Goal: Transaction & Acquisition: Purchase product/service

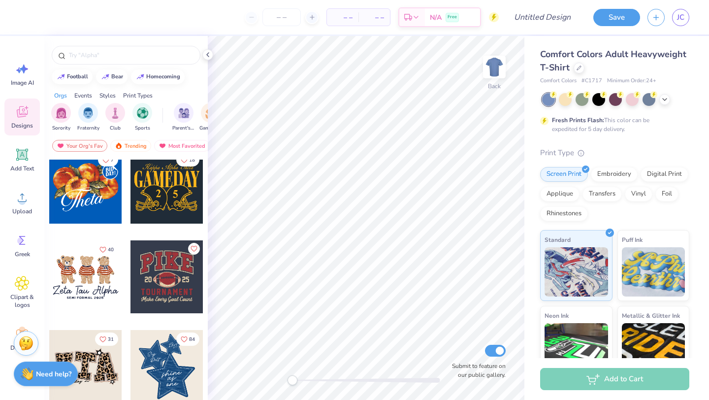
scroll to position [664, 0]
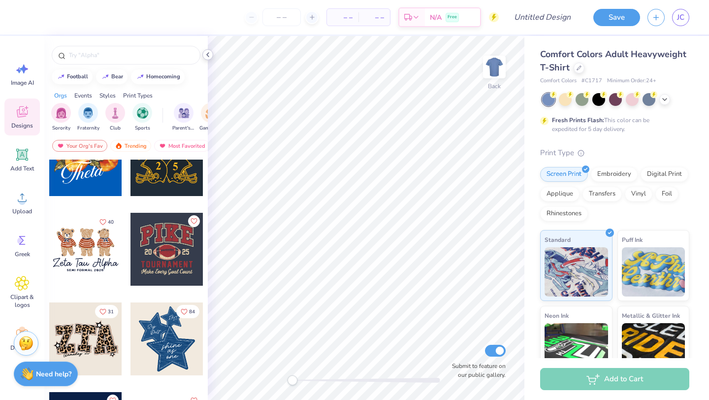
click at [211, 57] on icon at bounding box center [208, 55] width 8 height 8
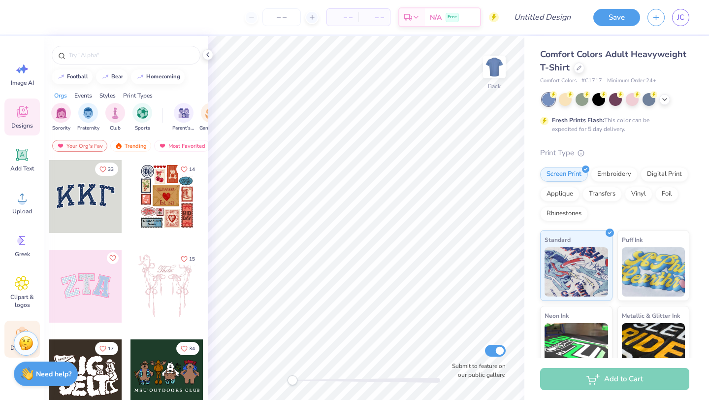
click at [24, 328] on circle at bounding box center [22, 329] width 7 height 7
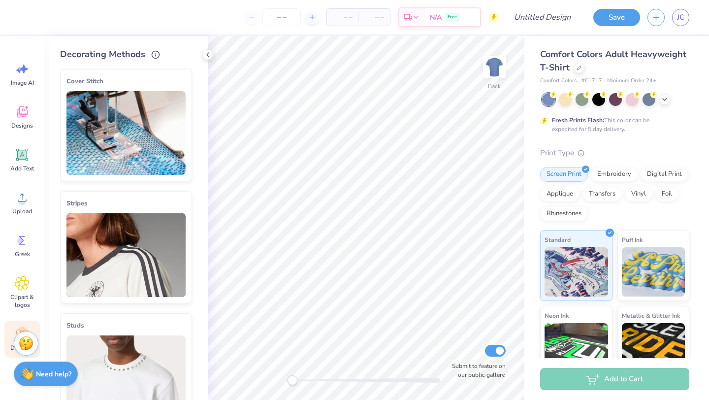
click at [144, 147] on img at bounding box center [125, 133] width 119 height 84
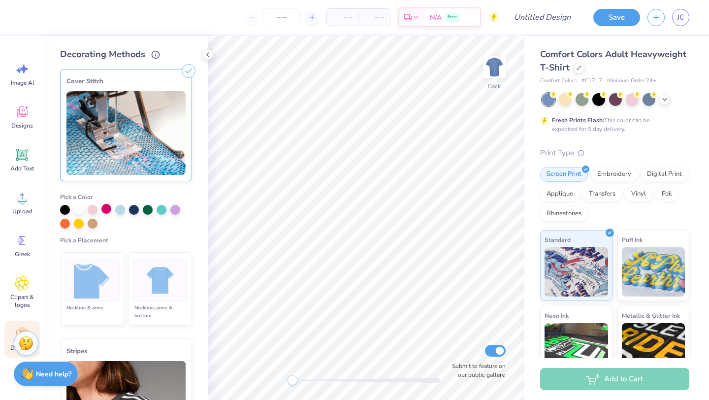
scroll to position [295, 0]
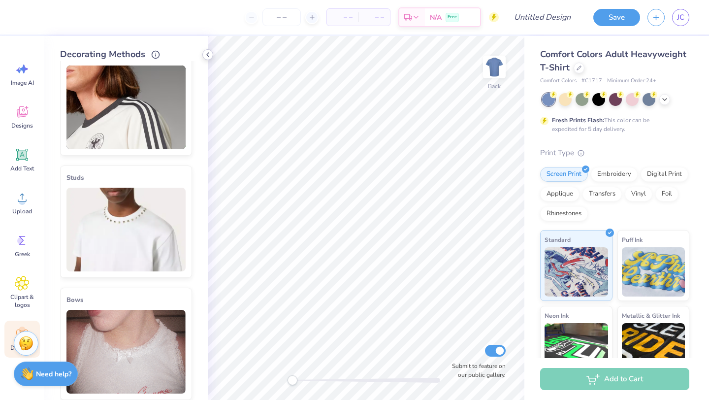
click at [207, 50] on div at bounding box center [207, 54] width 11 height 11
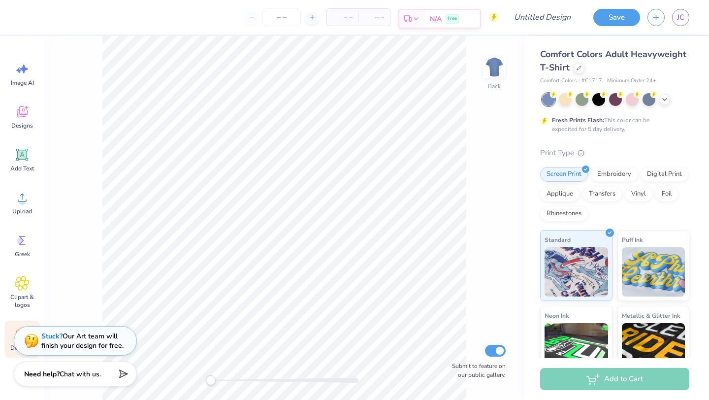
click at [436, 17] on span "N/A" at bounding box center [436, 19] width 12 height 10
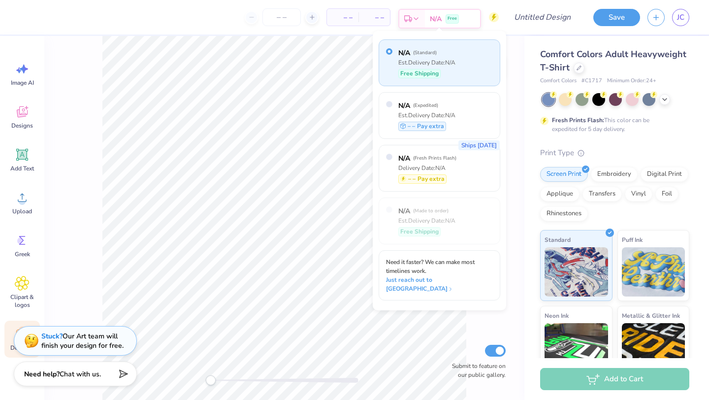
click at [456, 18] on span "Free" at bounding box center [452, 18] width 9 height 7
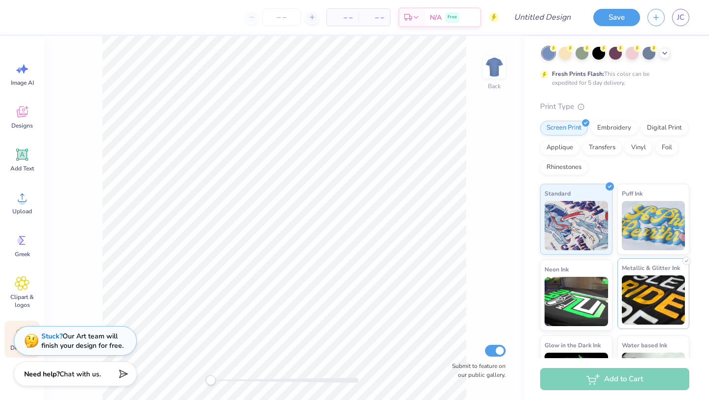
scroll to position [0, 0]
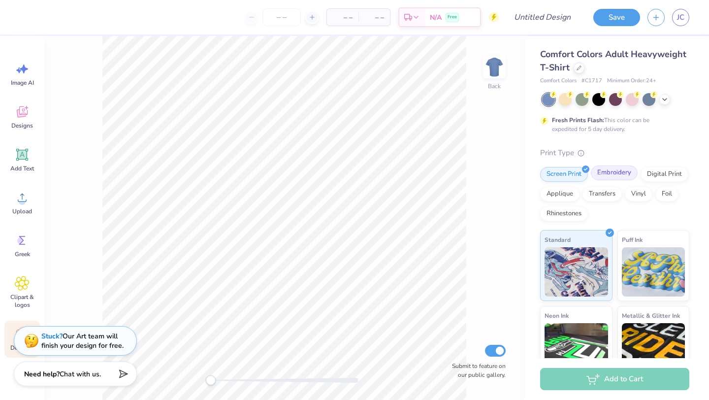
click at [616, 179] on div "Embroidery" at bounding box center [614, 172] width 47 height 15
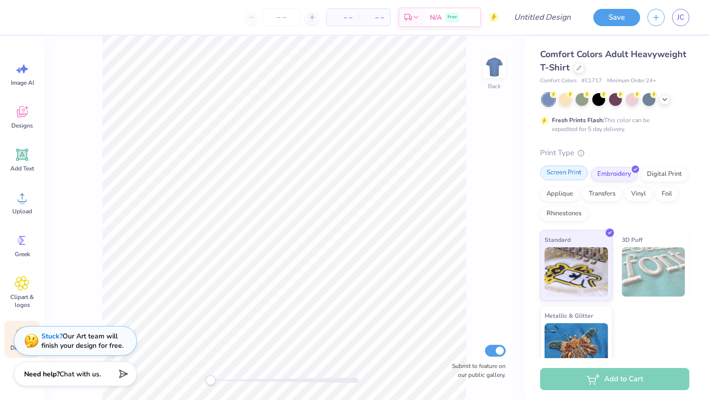
click at [580, 175] on div "Screen Print" at bounding box center [564, 172] width 48 height 15
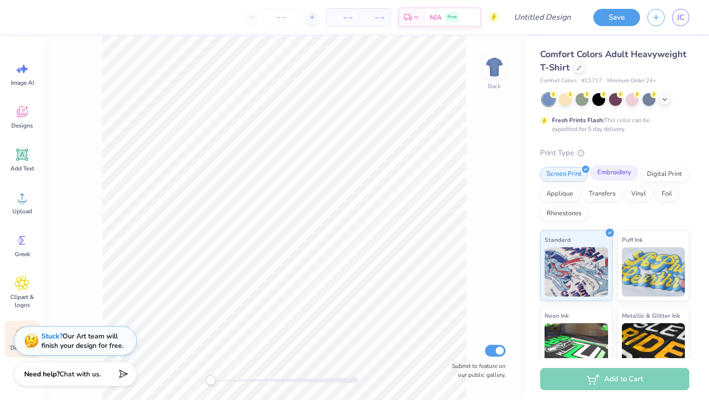
click at [629, 175] on div "Embroidery" at bounding box center [614, 172] width 47 height 15
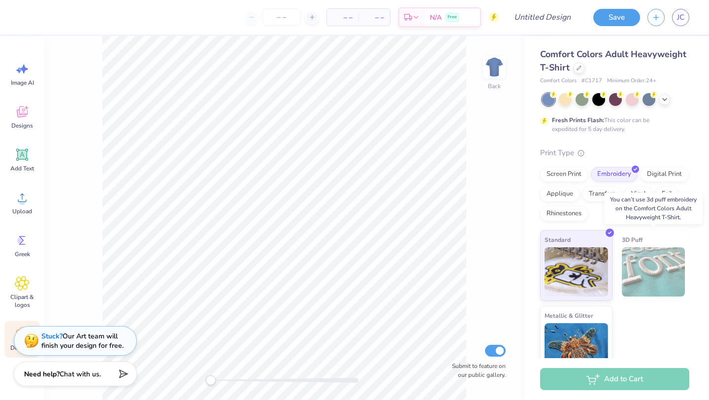
click at [634, 261] on img at bounding box center [654, 271] width 64 height 49
click at [666, 167] on div "Digital Print" at bounding box center [665, 172] width 48 height 15
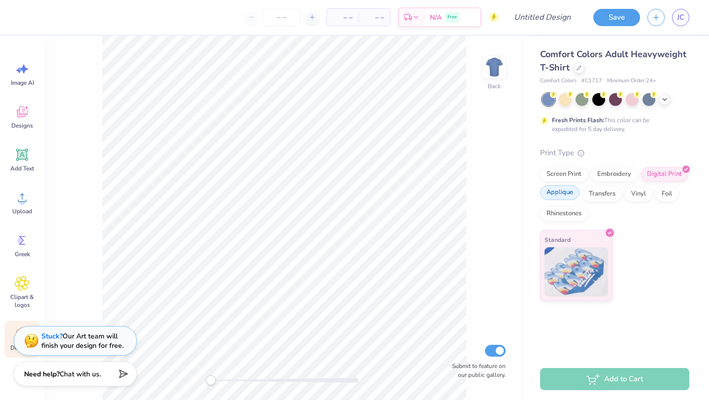
click at [567, 199] on div "Applique" at bounding box center [559, 192] width 39 height 15
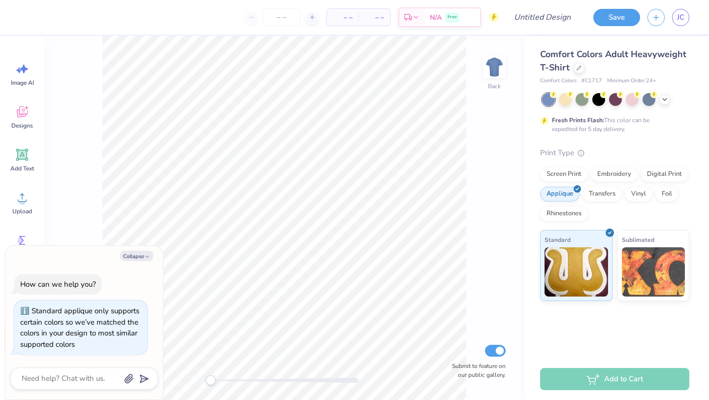
click at [626, 164] on div "Print Type Screen Print Embroidery Digital Print Applique Transfers Vinyl Foil …" at bounding box center [614, 224] width 149 height 154
click at [626, 171] on div "Embroidery" at bounding box center [614, 172] width 47 height 15
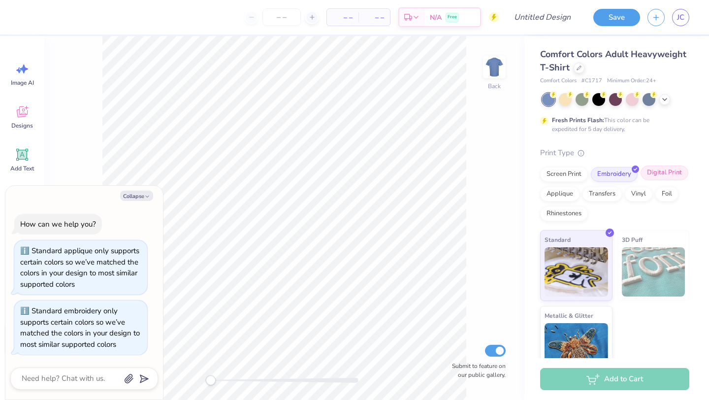
click at [645, 174] on div "Digital Print" at bounding box center [665, 172] width 48 height 15
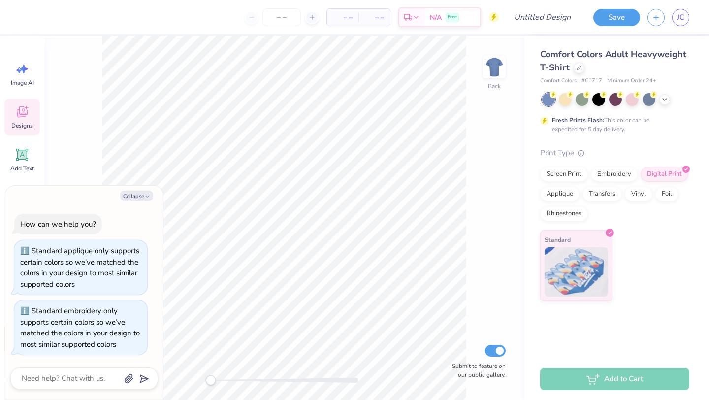
click at [27, 130] on div "Designs" at bounding box center [21, 116] width 35 height 37
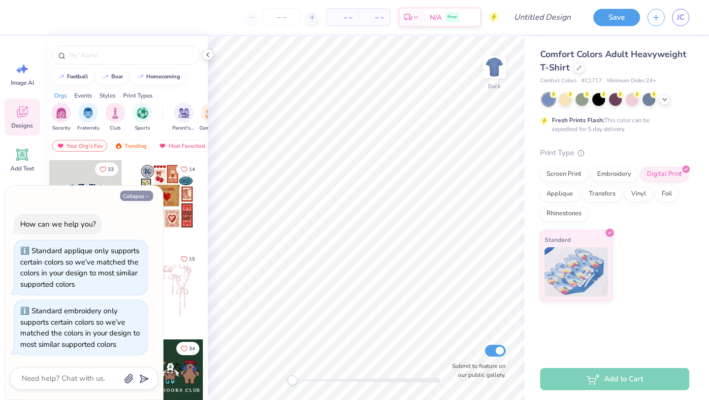
click at [147, 195] on icon "button" at bounding box center [147, 197] width 6 height 6
type textarea "x"
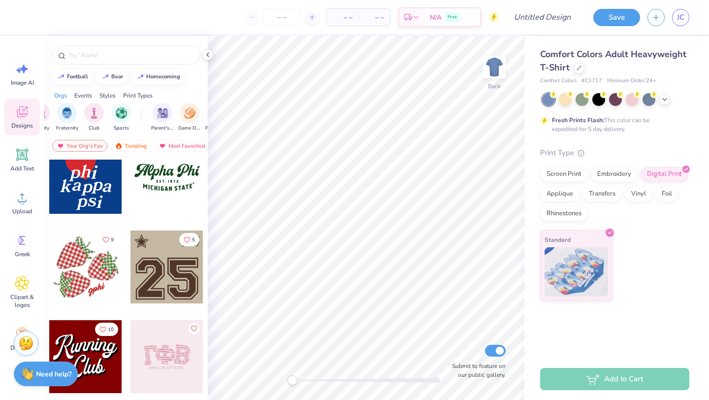
scroll to position [0, 26]
click at [163, 115] on img "filter for Parent's Weekend" at bounding box center [158, 111] width 11 height 11
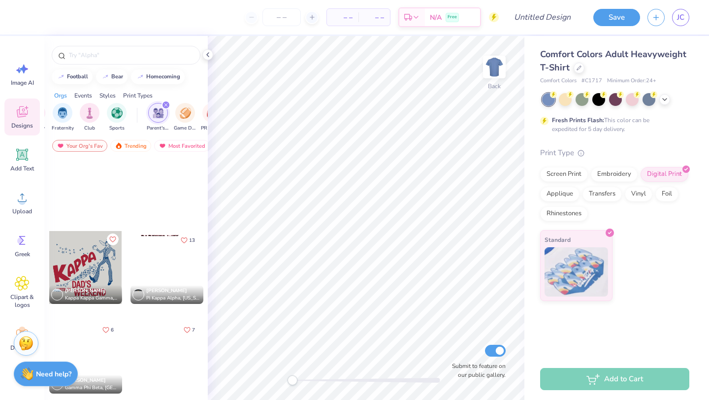
scroll to position [1077, 0]
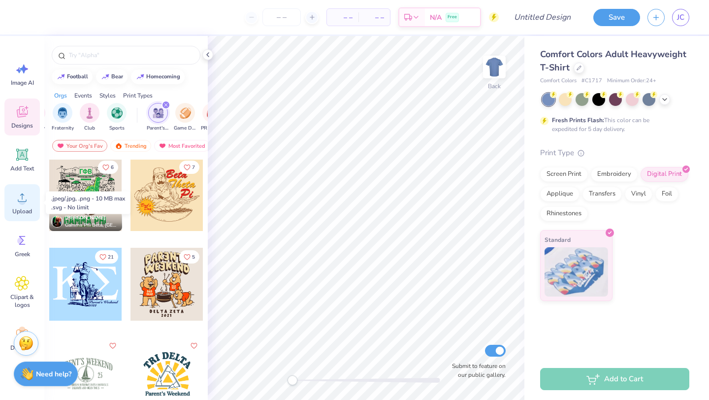
click at [29, 207] on span "Upload" at bounding box center [22, 211] width 20 height 8
click at [417, 12] on div "Est. Delivery" at bounding box center [412, 19] width 26 height 18
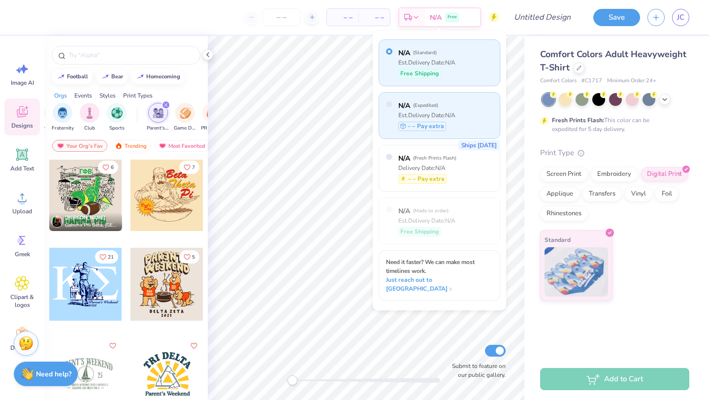
click at [422, 106] on span "( Expedited )" at bounding box center [425, 105] width 25 height 7
radio input "false"
radio input "true"
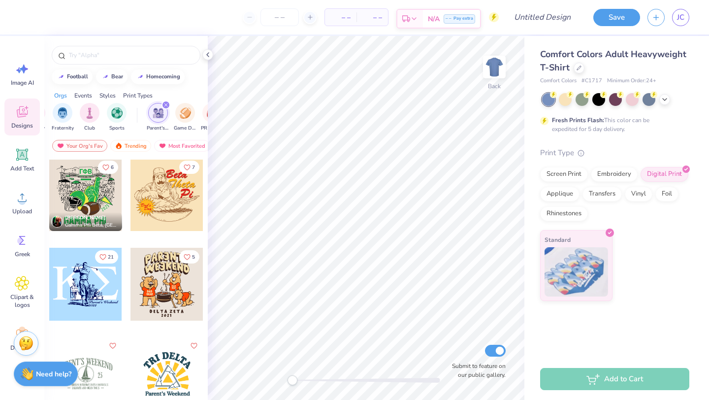
click at [422, 19] on div "Est. Delivery N/A – – Pay extra" at bounding box center [438, 19] width 85 height 20
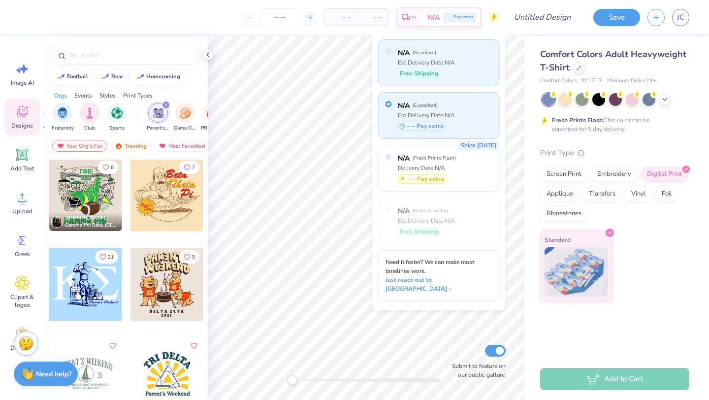
click at [404, 56] on span "N/A" at bounding box center [404, 53] width 12 height 10
radio input "true"
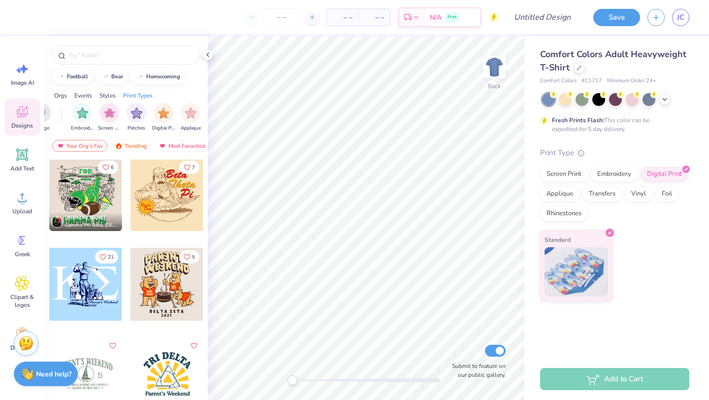
scroll to position [0, 781]
click at [21, 72] on icon at bounding box center [22, 69] width 15 height 15
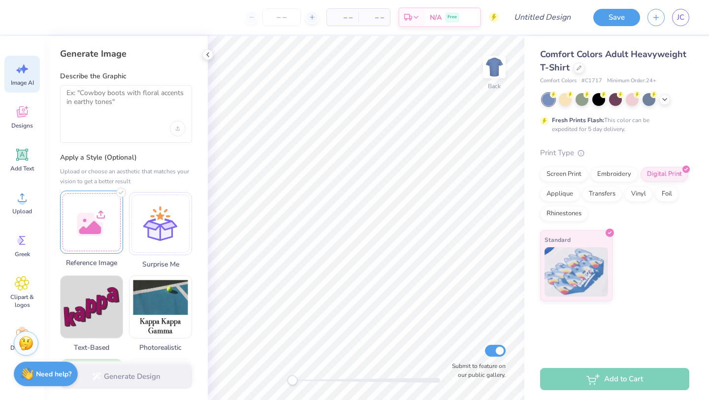
click at [106, 242] on div at bounding box center [91, 222] width 63 height 63
click at [119, 377] on div "Generate Design" at bounding box center [125, 377] width 163 height 48
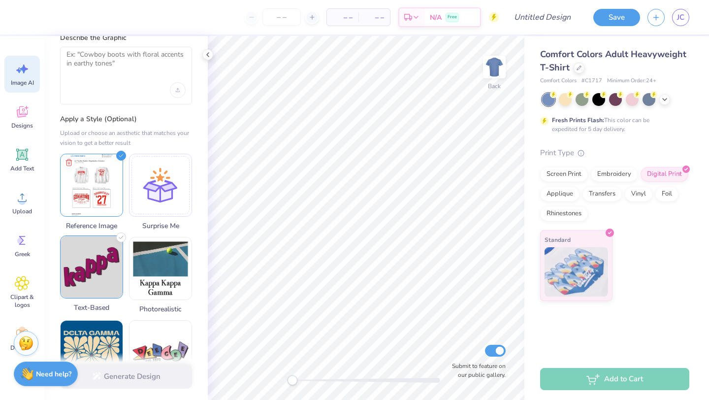
scroll to position [52, 0]
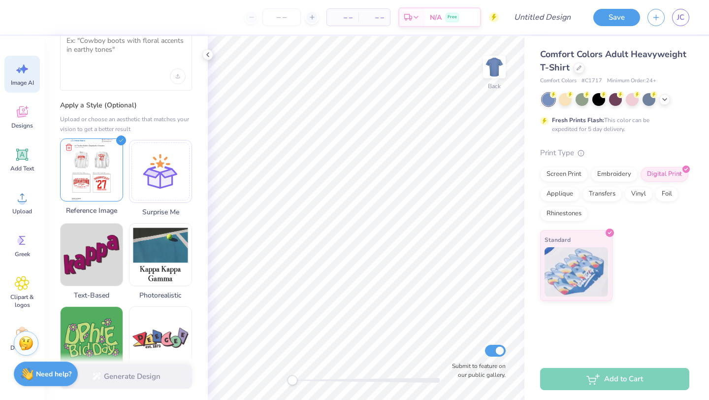
click at [83, 198] on img at bounding box center [92, 170] width 62 height 62
click at [94, 179] on img at bounding box center [92, 170] width 62 height 62
click at [59, 143] on div "Generate Image Describe the Graphic Apply a Style (Optional) Upload or choose a…" at bounding box center [125, 218] width 163 height 364
click at [64, 144] on icon at bounding box center [69, 147] width 12 height 12
click at [95, 144] on div at bounding box center [91, 169] width 63 height 63
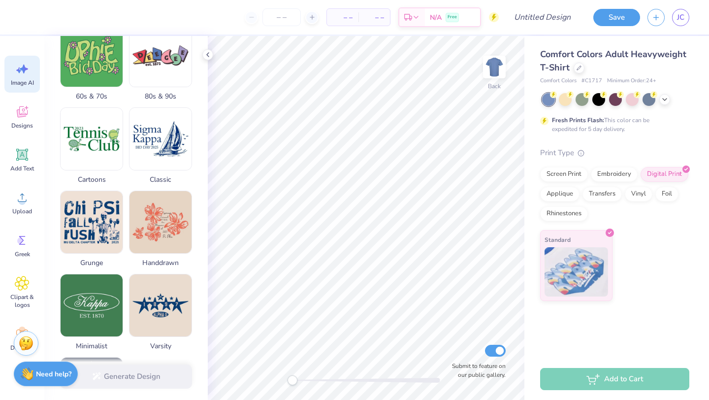
scroll to position [450, 0]
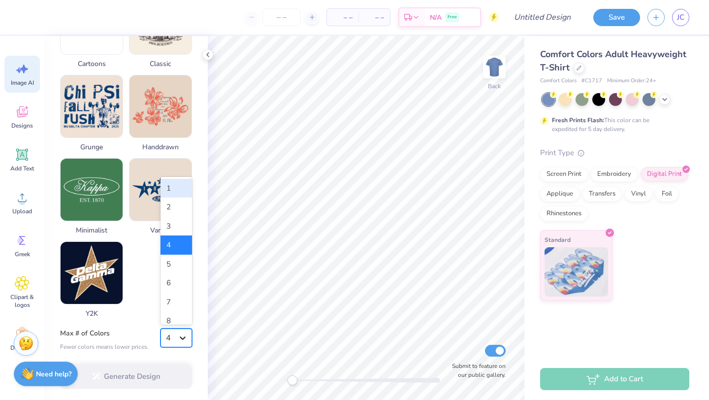
click at [177, 331] on div at bounding box center [183, 338] width 18 height 18
click at [177, 330] on div at bounding box center [183, 338] width 18 height 18
click at [159, 368] on div "Generate Design" at bounding box center [125, 377] width 163 height 48
click at [159, 369] on div "Generate Design" at bounding box center [125, 377] width 163 height 48
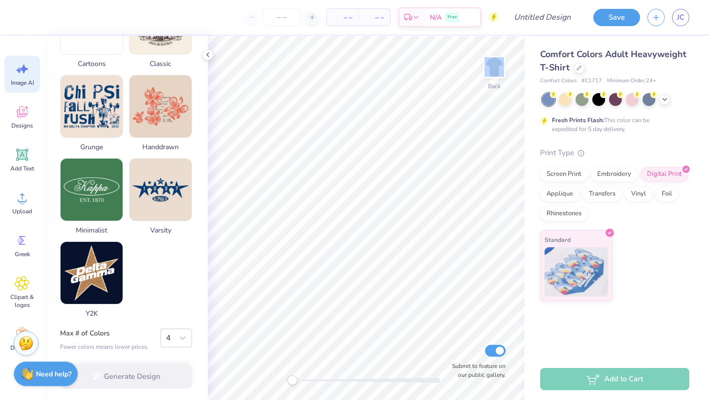
drag, startPoint x: 159, startPoint y: 369, endPoint x: 139, endPoint y: 264, distance: 107.3
click at [159, 369] on div "Generate Design" at bounding box center [125, 377] width 163 height 48
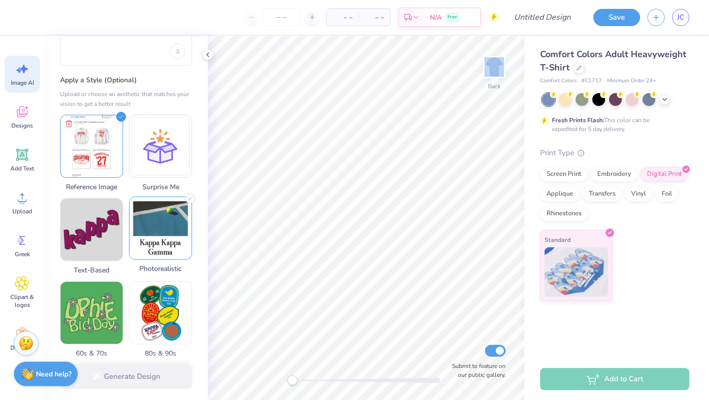
scroll to position [0, 0]
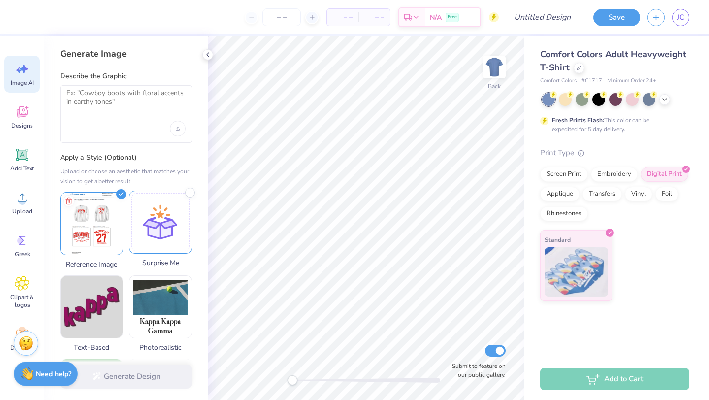
click at [176, 239] on div at bounding box center [160, 222] width 63 height 63
click at [98, 226] on img at bounding box center [92, 222] width 62 height 62
click at [107, 384] on div "Generate Design" at bounding box center [125, 377] width 163 height 48
click at [183, 126] on div "Upload image" at bounding box center [178, 129] width 16 height 16
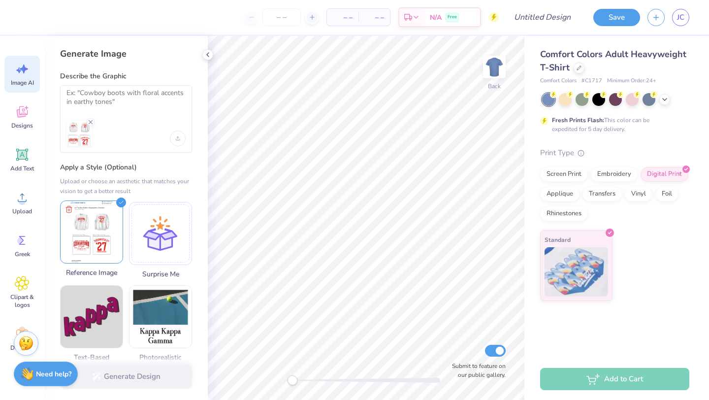
click at [73, 220] on img at bounding box center [92, 232] width 62 height 62
click at [74, 220] on img at bounding box center [92, 232] width 62 height 62
click at [149, 108] on textarea at bounding box center [125, 101] width 119 height 25
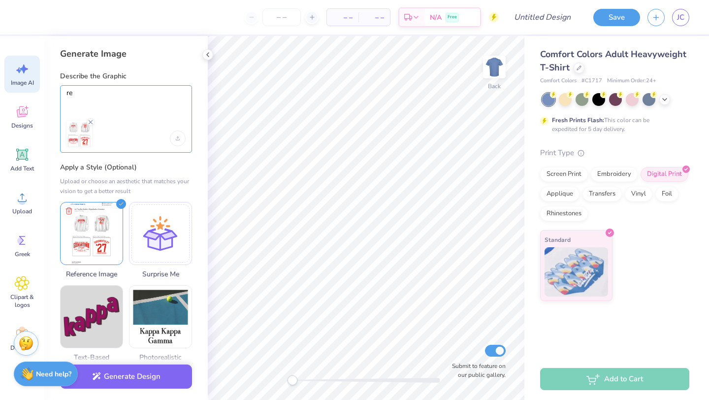
type textarea "r"
type textarea "refrence this"
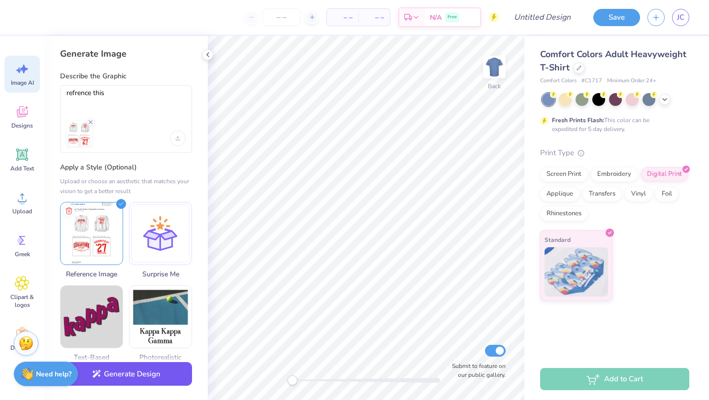
click at [161, 366] on button "Generate Design" at bounding box center [126, 374] width 132 height 24
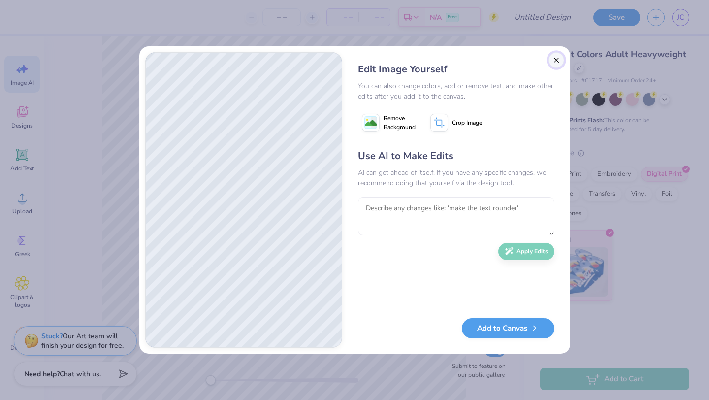
click at [560, 56] on button "Close" at bounding box center [557, 60] width 16 height 16
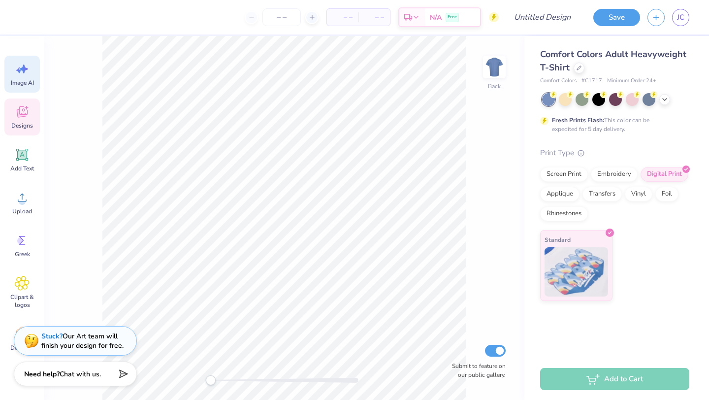
click at [27, 130] on div "Designs" at bounding box center [21, 116] width 35 height 37
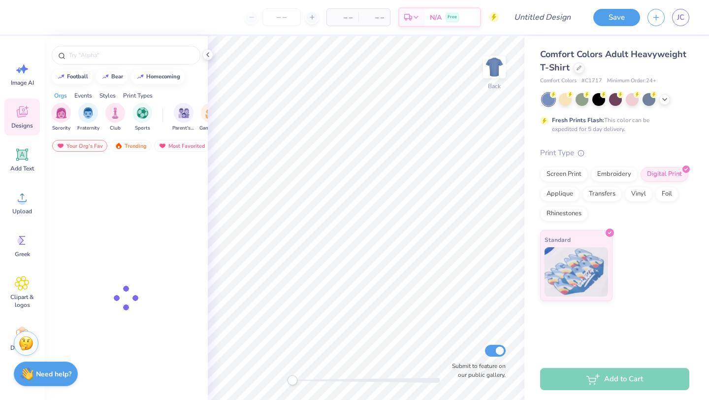
scroll to position [0, 0]
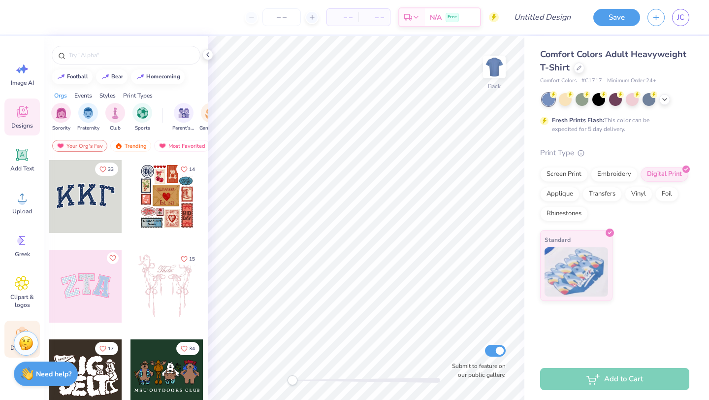
click at [18, 330] on icon at bounding box center [22, 333] width 15 height 15
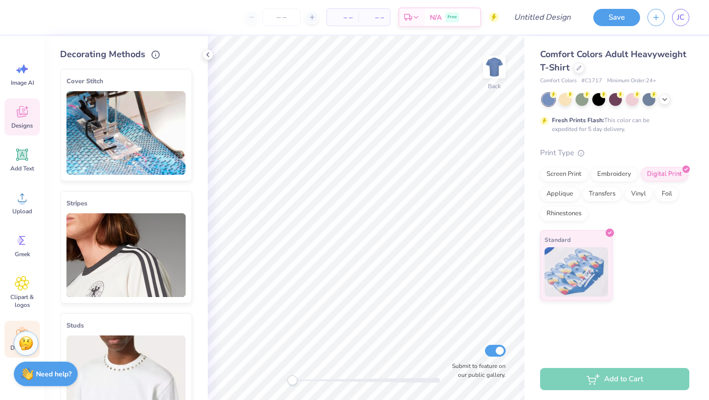
click at [26, 133] on div "Designs" at bounding box center [21, 116] width 35 height 37
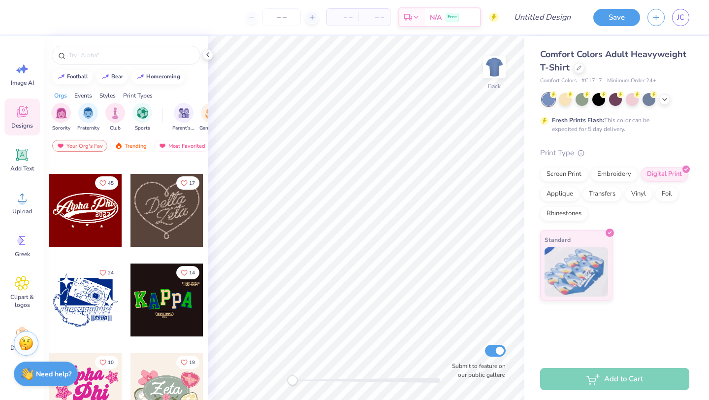
scroll to position [354, 0]
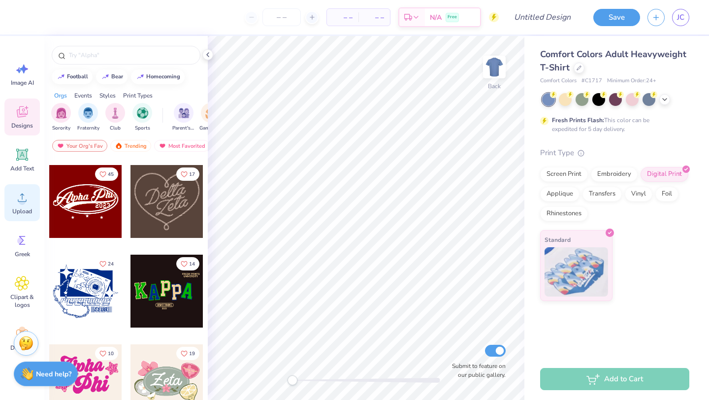
click at [16, 189] on div "Upload" at bounding box center [21, 202] width 35 height 37
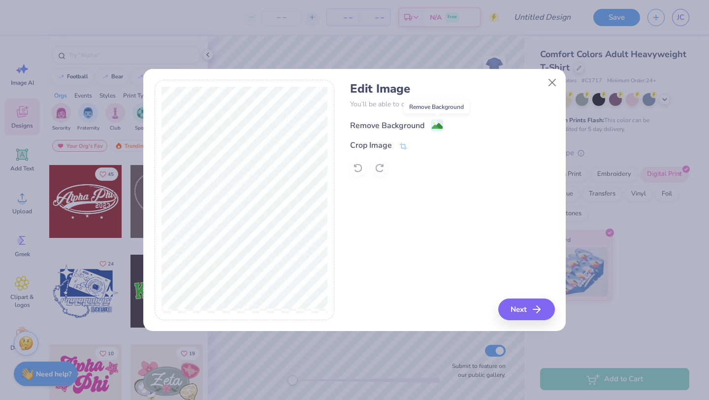
click at [436, 127] on image at bounding box center [437, 126] width 11 height 11
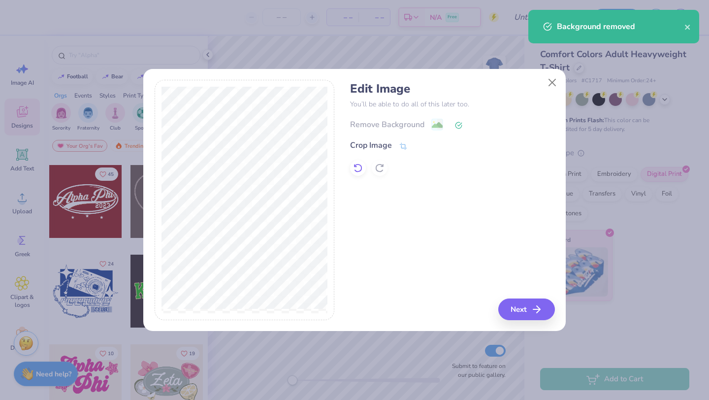
click at [362, 166] on icon at bounding box center [358, 168] width 10 height 10
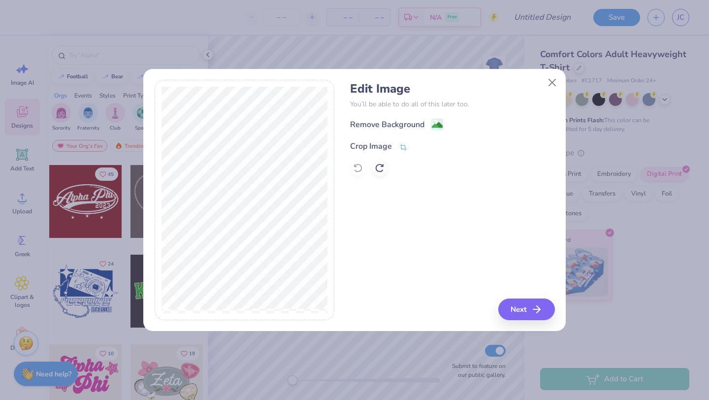
click at [402, 148] on icon at bounding box center [403, 147] width 9 height 9
click at [524, 315] on div "Edit Image You’ll be able to do all of this later too. Remove Background Crop I…" at bounding box center [452, 200] width 204 height 240
click at [305, 315] on div at bounding box center [245, 200] width 180 height 240
click at [555, 84] on button "Close" at bounding box center [552, 82] width 19 height 19
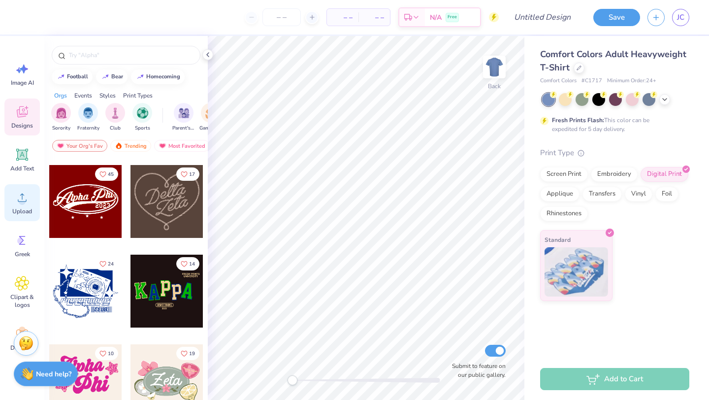
click at [30, 189] on div "Upload" at bounding box center [21, 202] width 35 height 37
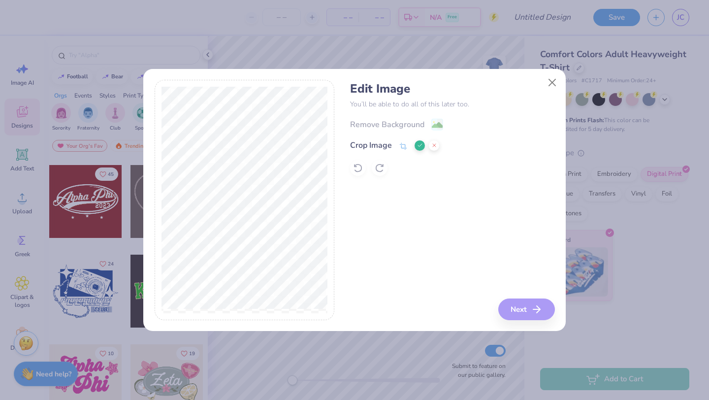
click at [386, 143] on div "Crop Image" at bounding box center [371, 145] width 42 height 12
click at [402, 147] on icon at bounding box center [403, 146] width 9 height 9
click at [361, 146] on div "Crop Image" at bounding box center [371, 145] width 42 height 12
click at [402, 146] on icon at bounding box center [403, 146] width 9 height 9
click at [435, 143] on icon at bounding box center [434, 145] width 6 height 6
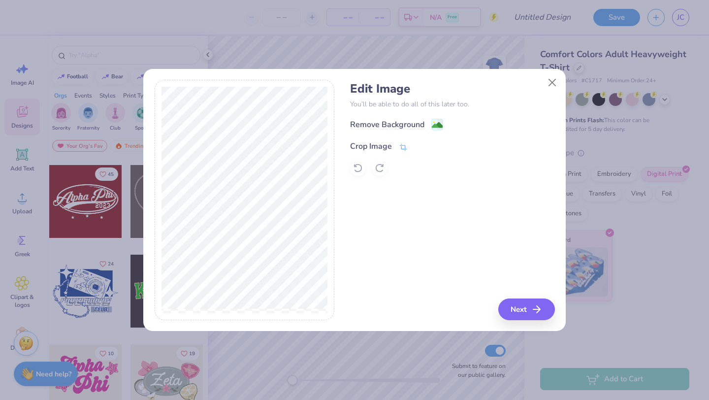
click at [389, 146] on div "Crop Image" at bounding box center [371, 146] width 42 height 12
click at [419, 146] on polyline at bounding box center [420, 145] width 4 height 3
click at [513, 308] on button "Next" at bounding box center [528, 309] width 57 height 22
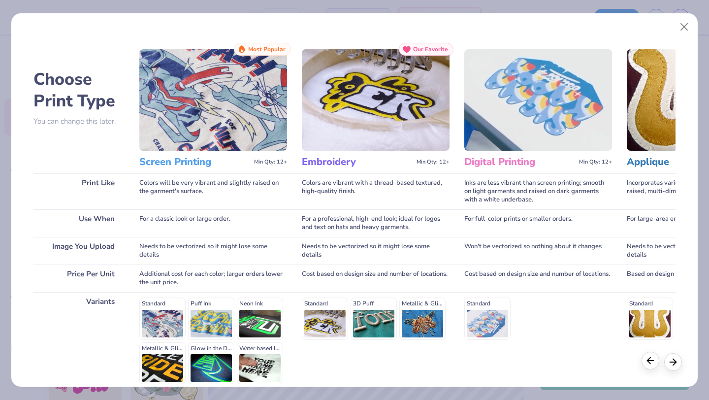
click at [649, 366] on div at bounding box center [651, 361] width 18 height 18
click at [650, 361] on icon at bounding box center [650, 360] width 11 height 11
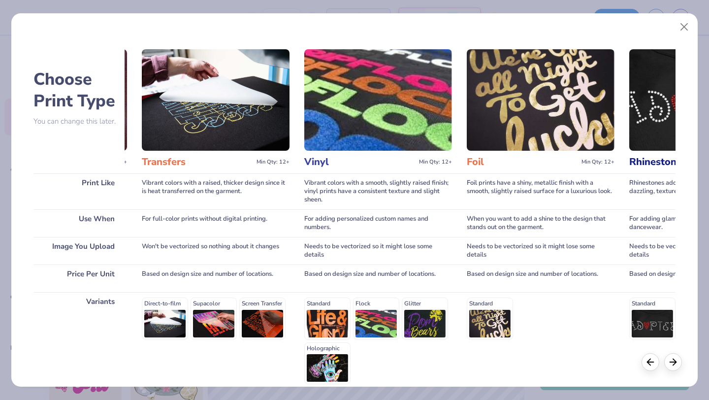
scroll to position [0, 763]
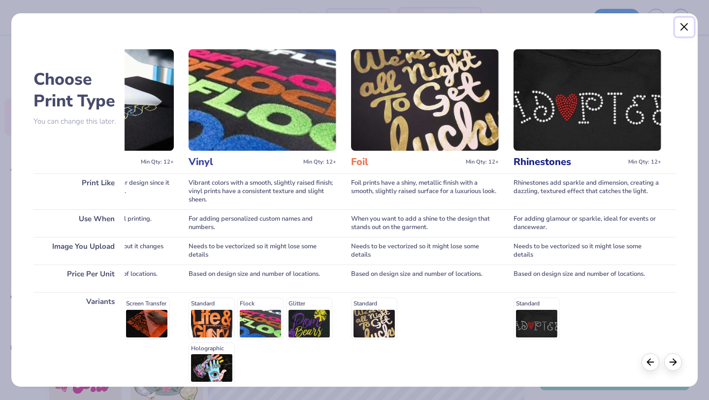
click at [689, 30] on button "Close" at bounding box center [684, 27] width 19 height 19
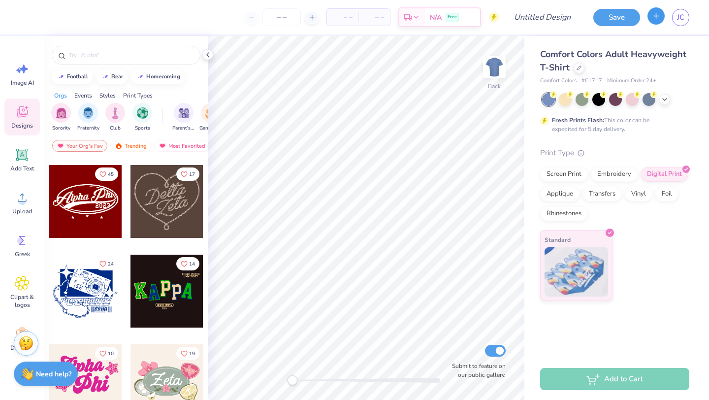
click at [661, 16] on button "button" at bounding box center [656, 15] width 17 height 17
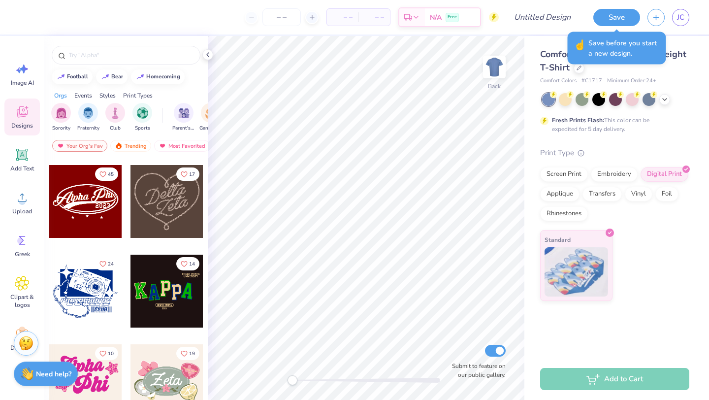
click at [649, 30] on div "☝️ Save before you start a new design." at bounding box center [617, 48] width 104 height 38
click at [653, 24] on button "button" at bounding box center [656, 15] width 17 height 17
click at [653, 24] on div "JC" at bounding box center [669, 17] width 42 height 17
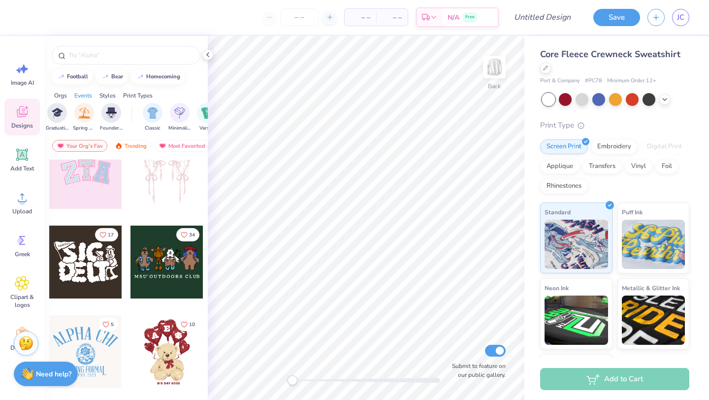
scroll to position [0, 425]
click at [119, 117] on div "filter for Founder’s Day" at bounding box center [111, 112] width 20 height 20
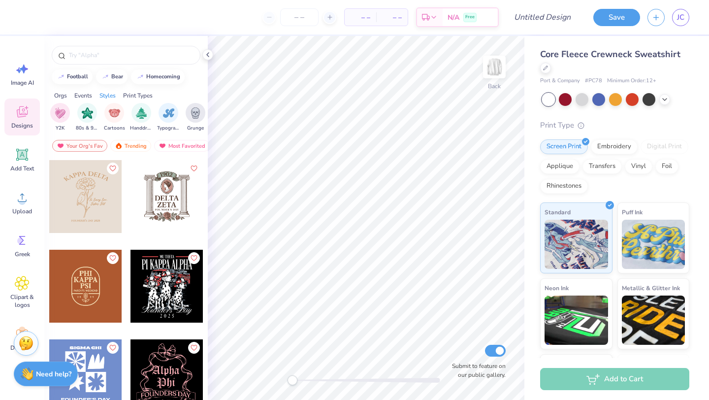
scroll to position [0, 610]
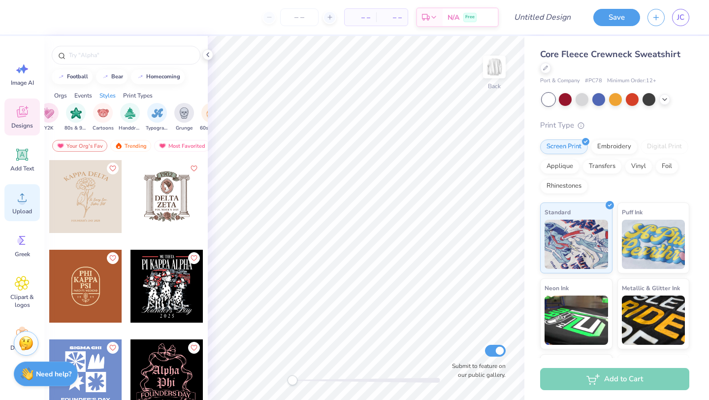
click at [23, 210] on span "Upload" at bounding box center [22, 211] width 20 height 8
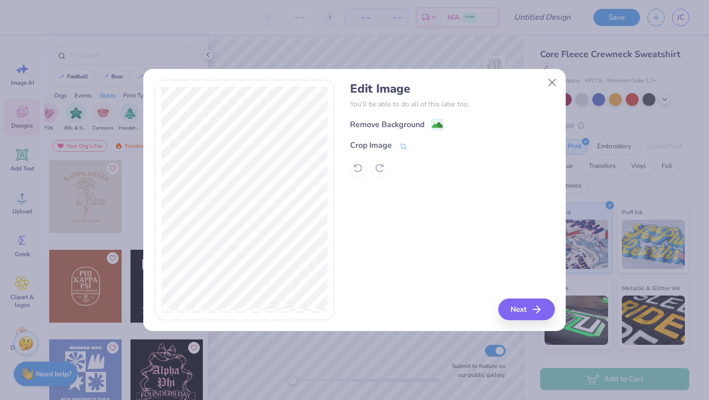
click at [426, 133] on div "Remove Background Crop Image" at bounding box center [452, 147] width 204 height 58
click at [366, 146] on div "Crop Image" at bounding box center [371, 146] width 42 height 12
click at [420, 147] on icon at bounding box center [420, 145] width 6 height 6
click at [436, 123] on image at bounding box center [437, 126] width 11 height 11
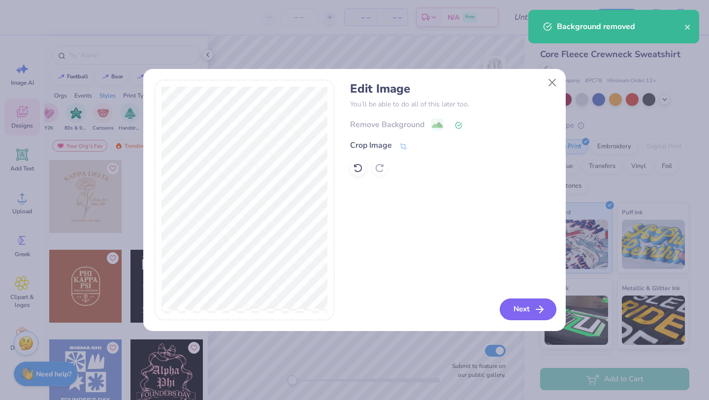
click at [509, 306] on button "Next" at bounding box center [528, 309] width 57 height 22
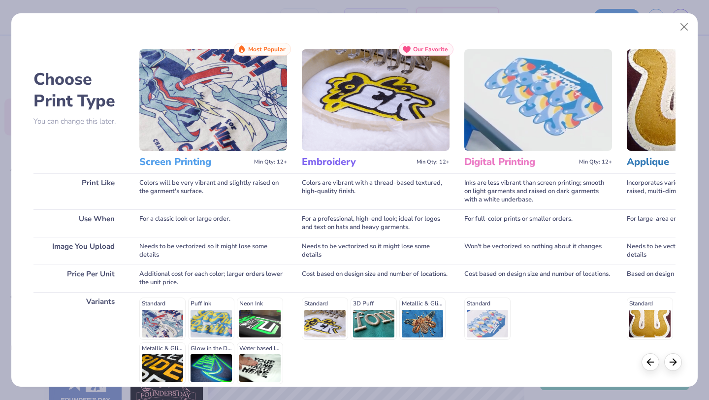
scroll to position [91, 0]
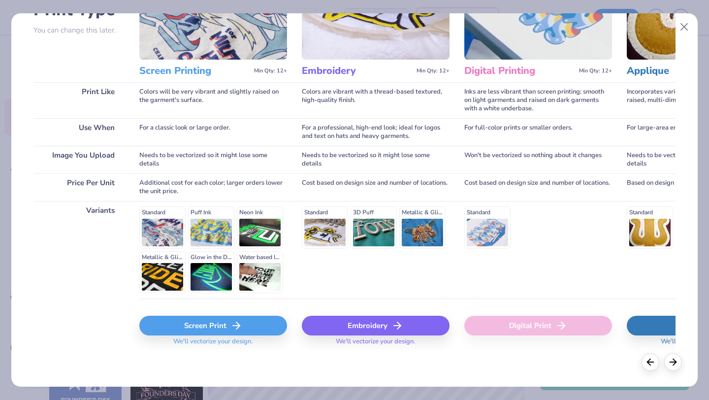
click at [396, 328] on icon at bounding box center [397, 326] width 12 height 12
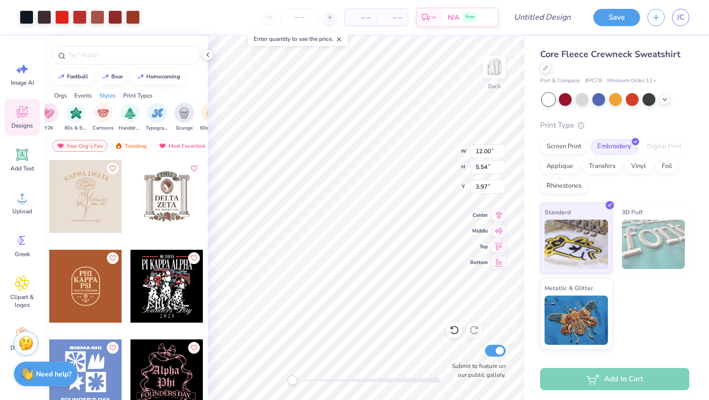
type input "3.97"
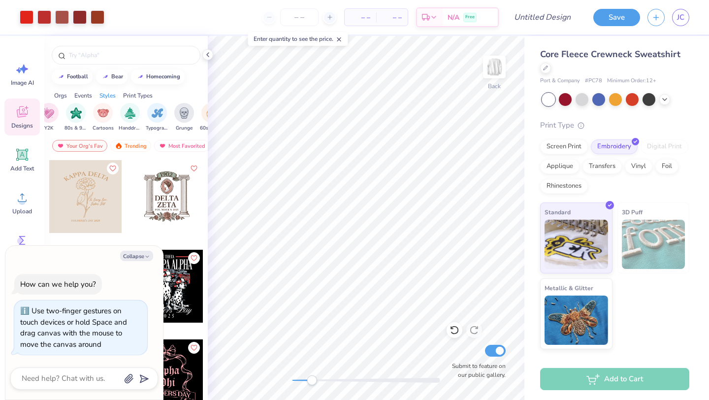
drag, startPoint x: 295, startPoint y: 383, endPoint x: 303, endPoint y: 380, distance: 8.9
click at [307, 380] on div "Accessibility label" at bounding box center [312, 380] width 10 height 10
type textarea "x"
click at [333, 16] on div at bounding box center [329, 17] width 13 height 13
type input "12"
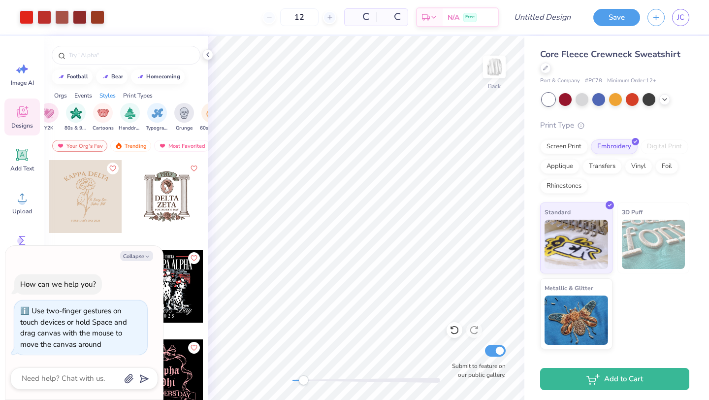
click at [269, 18] on div "12" at bounding box center [299, 17] width 74 height 18
type textarea "x"
click at [276, 17] on input "12" at bounding box center [267, 17] width 38 height 18
click at [286, 18] on input "12" at bounding box center [267, 17] width 38 height 18
type input "12"
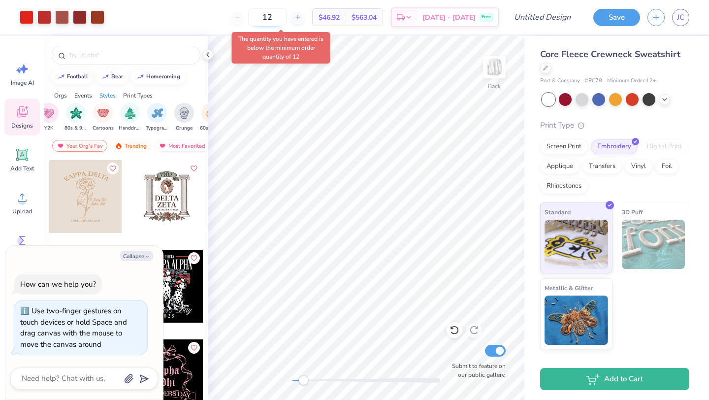
type textarea "x"
click at [286, 17] on input "12" at bounding box center [267, 17] width 38 height 18
type input "1"
type textarea "x"
type input "12"
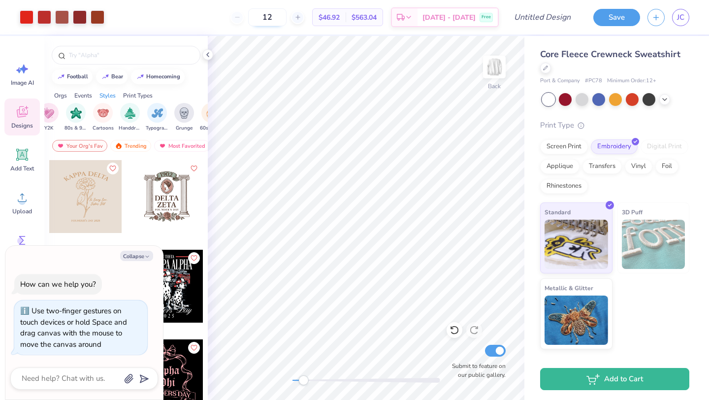
click at [282, 59] on body "Art colors 12 $46.92 Per Item $563.04 Total Est. Delivery Sep 20 - 23 Free Desi…" at bounding box center [354, 200] width 709 height 400
click at [250, 17] on div "12" at bounding box center [267, 17] width 74 height 18
click at [578, 151] on div "Screen Print" at bounding box center [564, 145] width 48 height 15
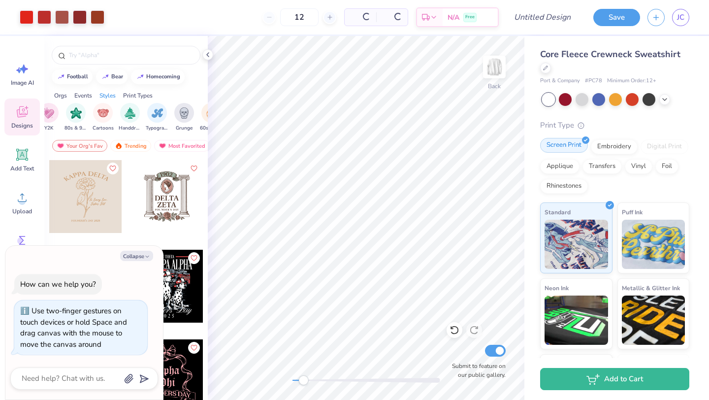
type textarea "x"
click at [250, 20] on div "12" at bounding box center [267, 17] width 74 height 18
click at [287, 20] on input "12" at bounding box center [267, 17] width 38 height 18
type input "12"
click at [210, 55] on icon at bounding box center [208, 55] width 8 height 8
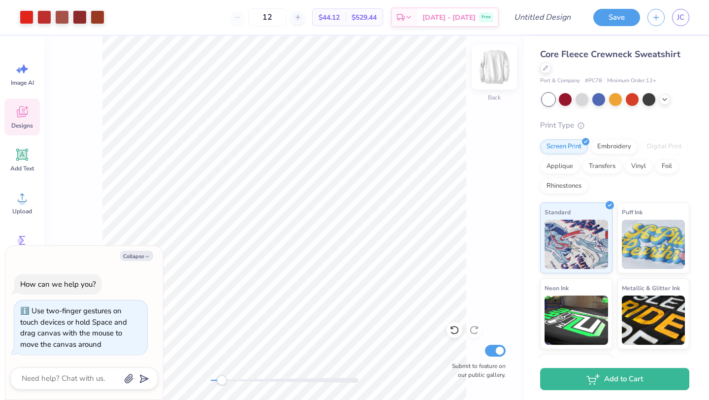
click at [497, 58] on img at bounding box center [494, 66] width 39 height 39
click at [490, 72] on img at bounding box center [494, 66] width 39 height 39
click at [496, 70] on img at bounding box center [494, 66] width 39 height 39
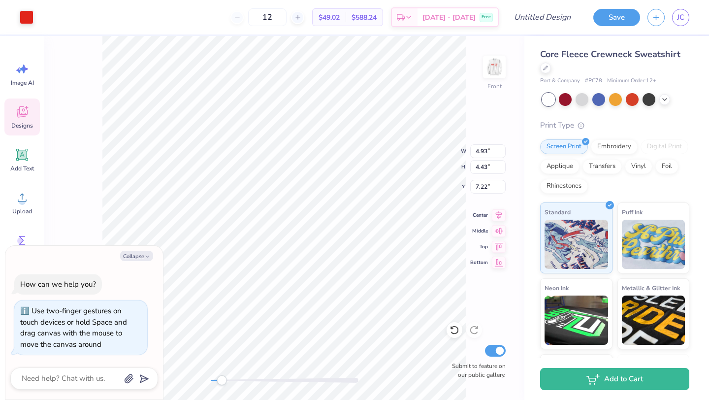
type textarea "x"
type input "11.46"
type input "10.61"
type input "2.46"
type textarea "x"
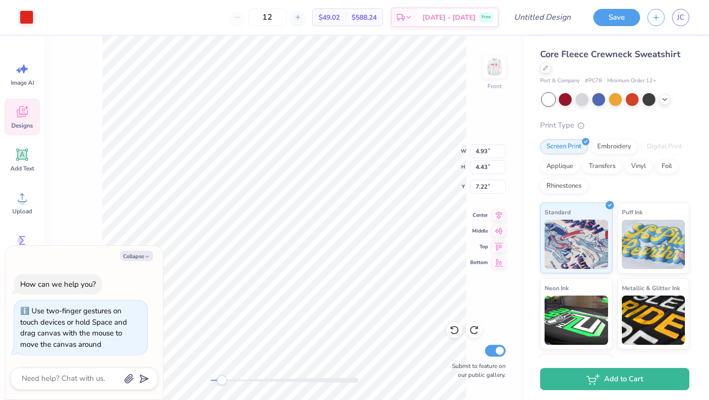
type input "6.79"
type textarea "x"
type input "7.93"
type input "7.26"
type input "4.23"
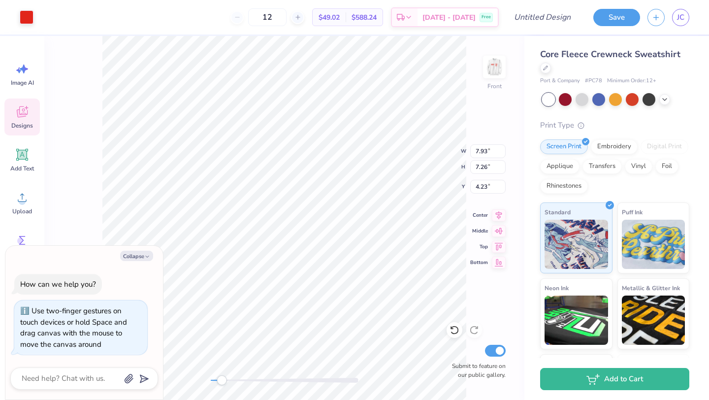
type textarea "x"
type input "10.56"
type input "10.58"
type input "1.98"
type textarea "x"
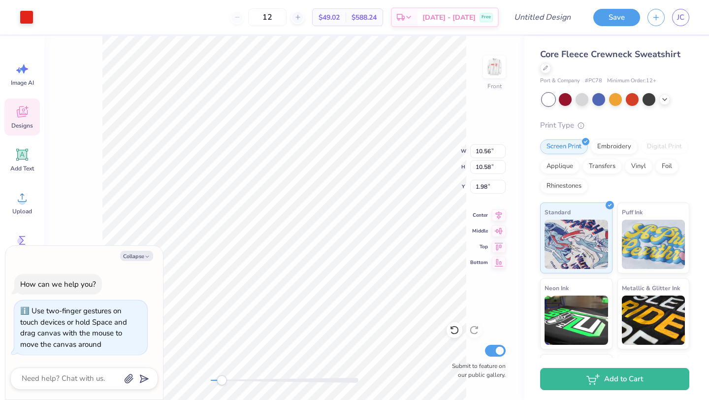
type input "5.17"
type textarea "x"
type input "11.80"
type input "12.25"
type input "5.05"
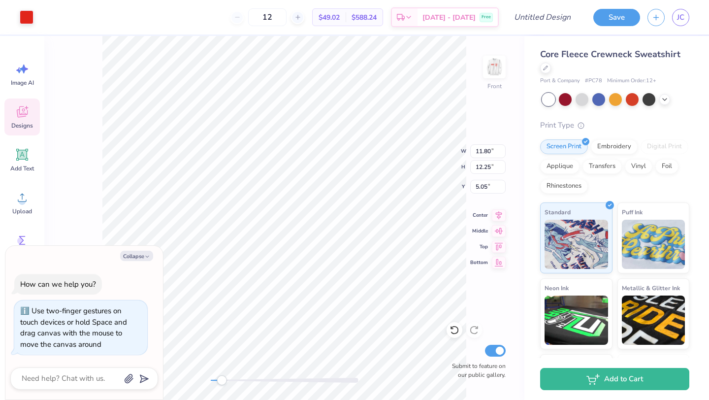
type textarea "x"
type input "11.58"
type input "11.60"
type input "5.17"
type textarea "x"
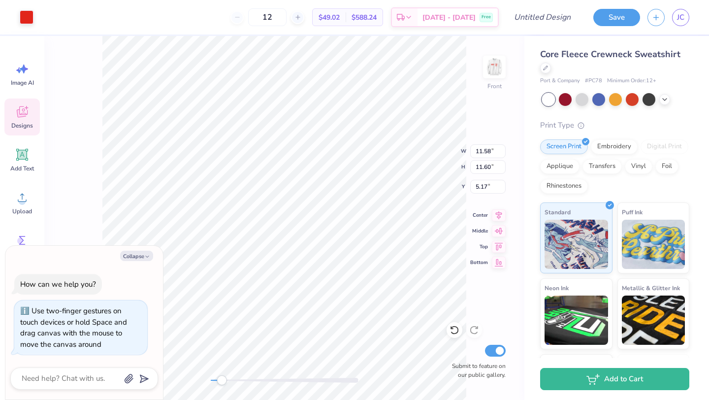
type input "5.18"
type textarea "x"
type input "4.70"
click at [505, 78] on div "Front W 11.58 11.58 " H 11.60 11.60 " Y 4.70 4.70 " Center Middle Top Bottom Su…" at bounding box center [284, 218] width 480 height 364
click at [499, 76] on img at bounding box center [494, 66] width 39 height 39
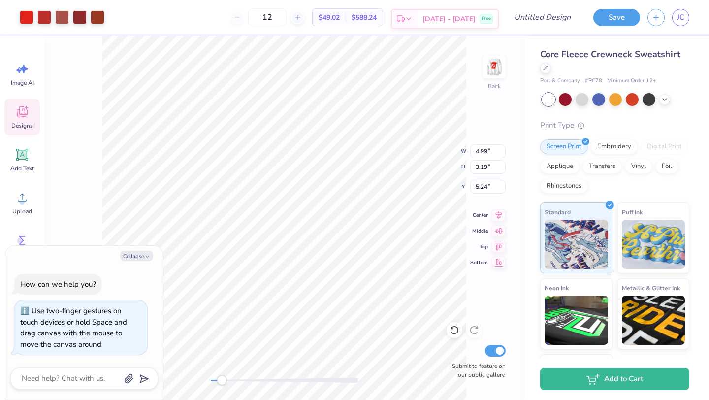
type textarea "x"
type input "10.38"
type input "6.78"
type input "1.77"
type textarea "x"
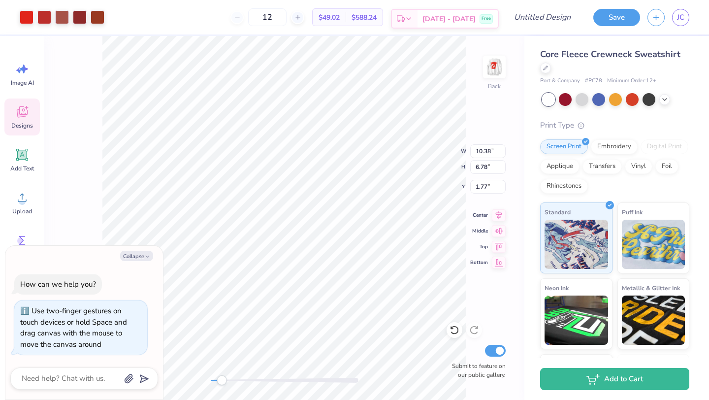
type input "4.99"
type input "3.19"
type input "5.24"
click at [142, 256] on button "Collapse" at bounding box center [136, 256] width 33 height 10
type textarea "x"
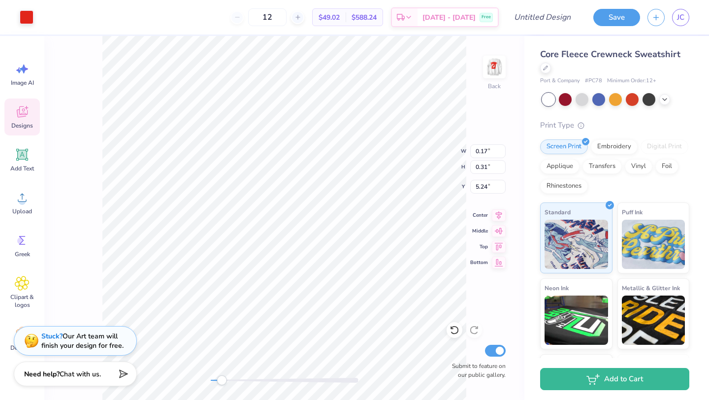
type input "0.16"
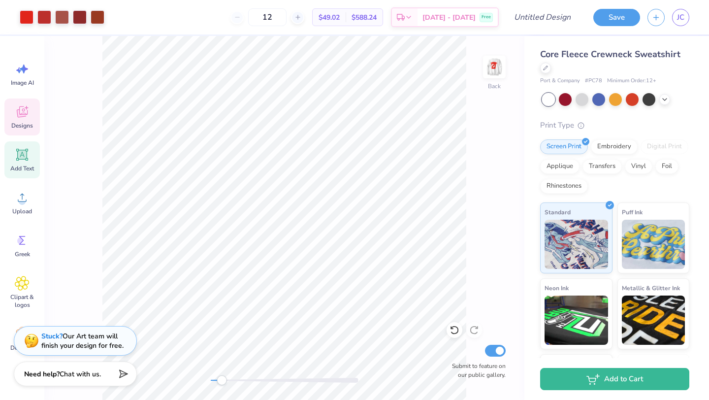
click at [28, 149] on icon at bounding box center [22, 155] width 12 height 12
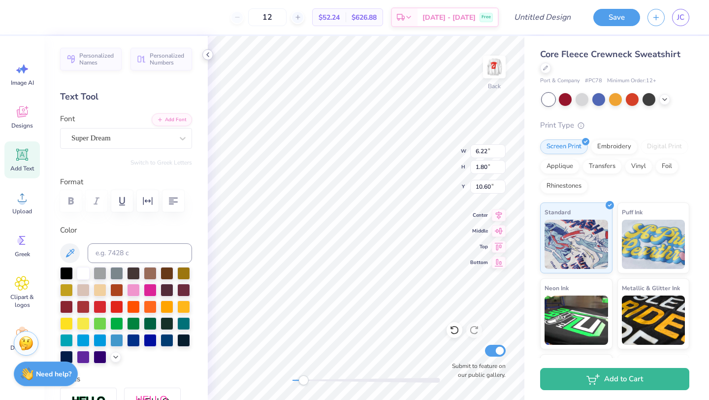
click at [207, 57] on icon at bounding box center [208, 55] width 8 height 8
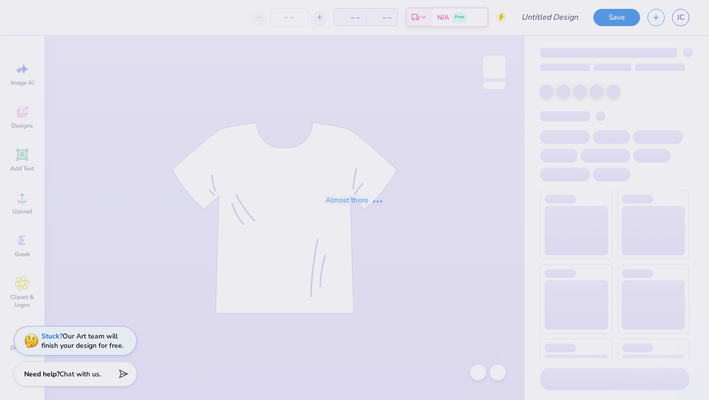
type input "Parent Teacher Student Organization Sweaters"
type input "1"
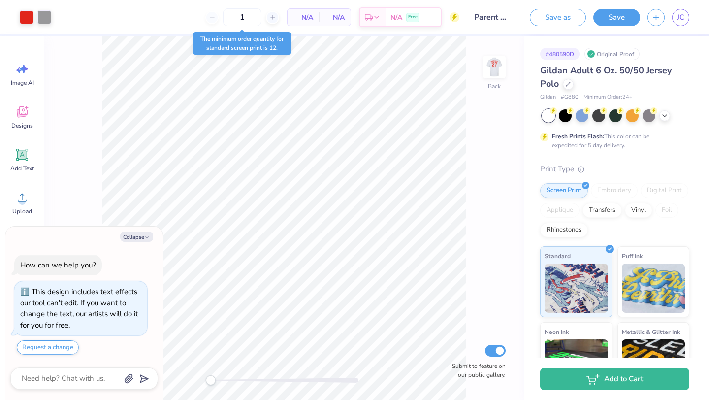
click at [618, 54] on div "Original Proof" at bounding box center [611, 54] width 55 height 12
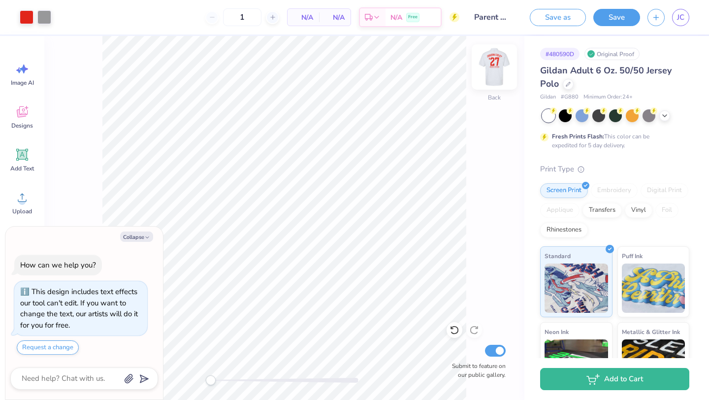
click at [503, 68] on img at bounding box center [494, 66] width 39 height 39
click at [145, 238] on icon "button" at bounding box center [147, 237] width 6 height 6
type textarea "x"
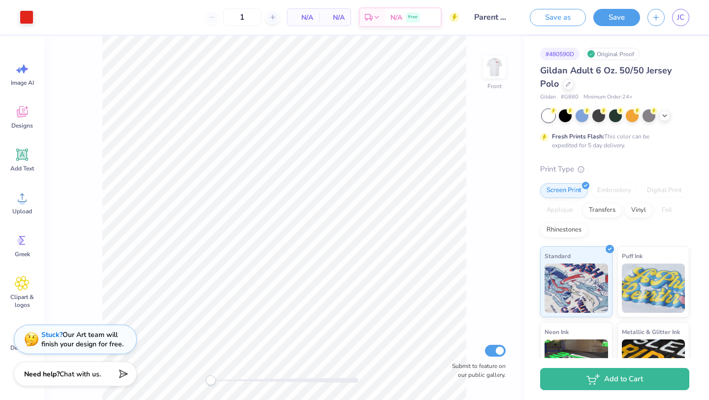
click at [120, 341] on div "Stuck? Our Art team will finish your design for free." at bounding box center [82, 339] width 82 height 19
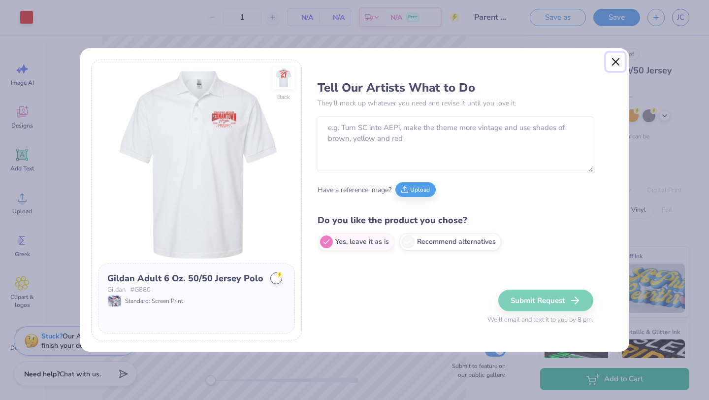
click at [614, 62] on button "Close" at bounding box center [615, 62] width 19 height 19
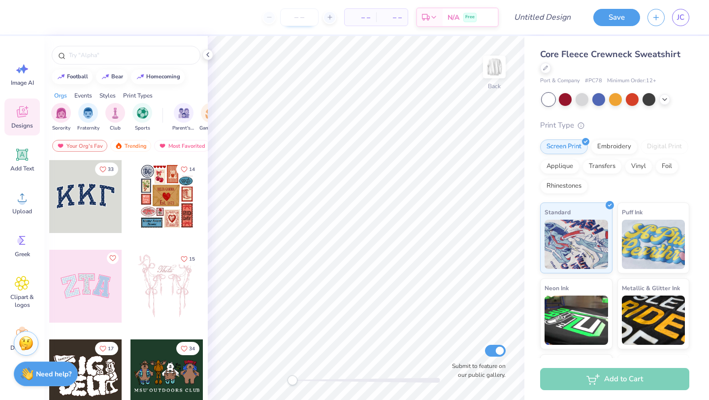
click at [307, 18] on input "number" at bounding box center [299, 17] width 38 height 18
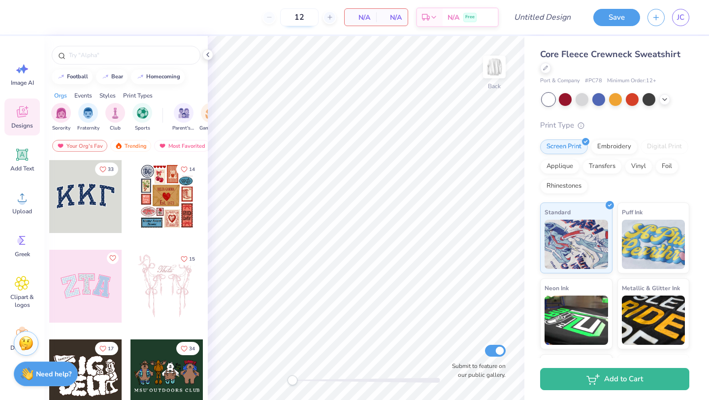
click at [310, 15] on input "12" at bounding box center [299, 17] width 38 height 18
type input "12"
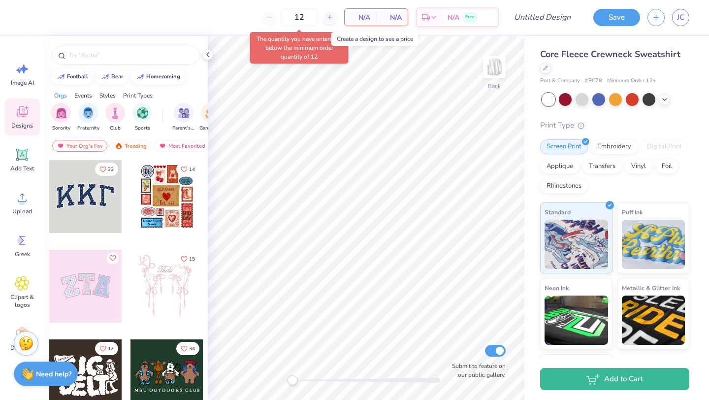
click at [364, 10] on div "N/A Per Item" at bounding box center [361, 17] width 32 height 17
click at [364, 12] on span "N/A" at bounding box center [361, 17] width 20 height 10
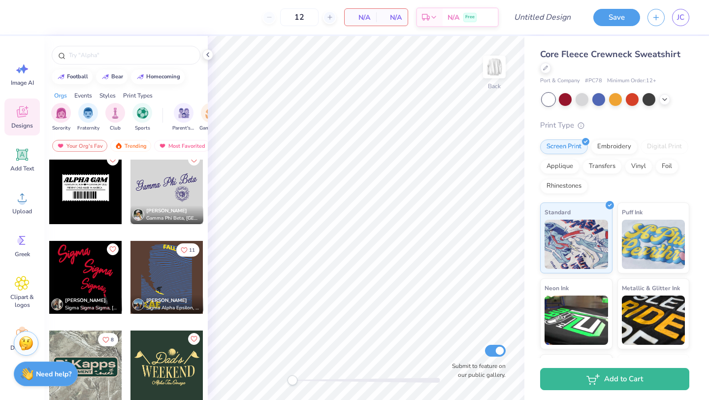
scroll to position [4320, 0]
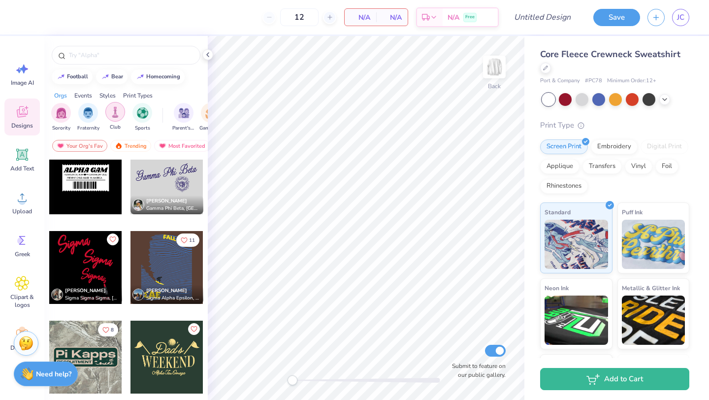
click at [121, 119] on div "filter for Club" at bounding box center [115, 112] width 20 height 20
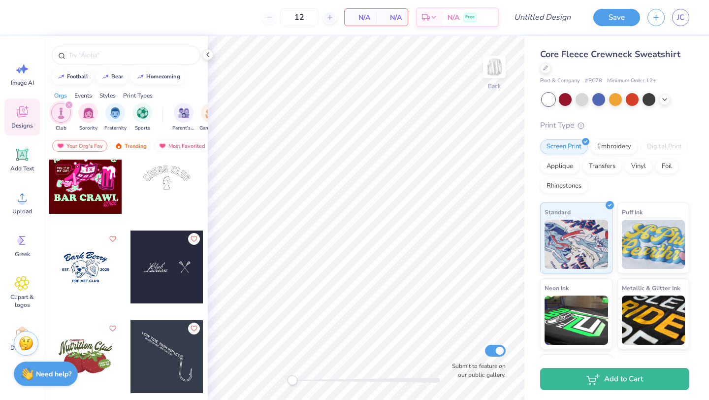
scroll to position [689, 0]
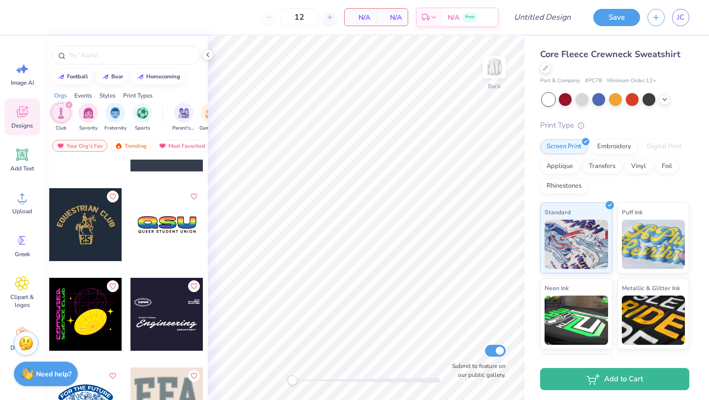
click at [72, 104] on div "filter for Club" at bounding box center [69, 104] width 9 height 9
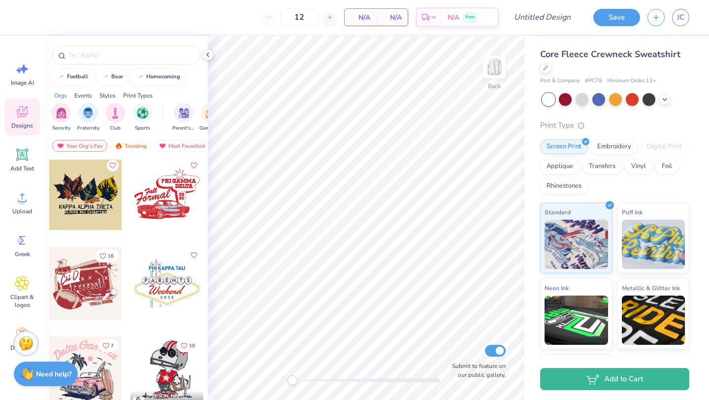
scroll to position [4578, 0]
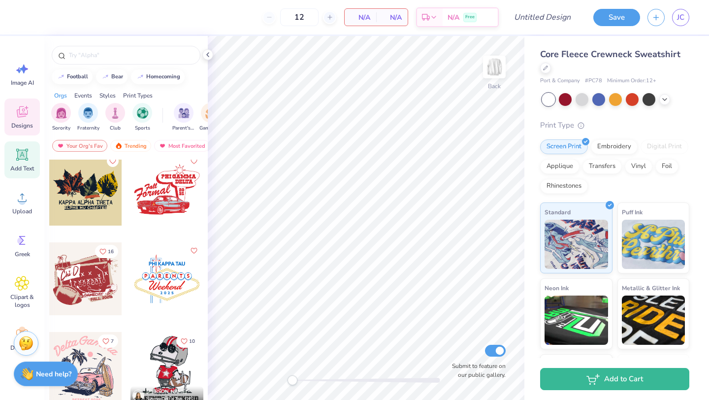
click at [35, 156] on div "Add Text" at bounding box center [21, 159] width 35 height 37
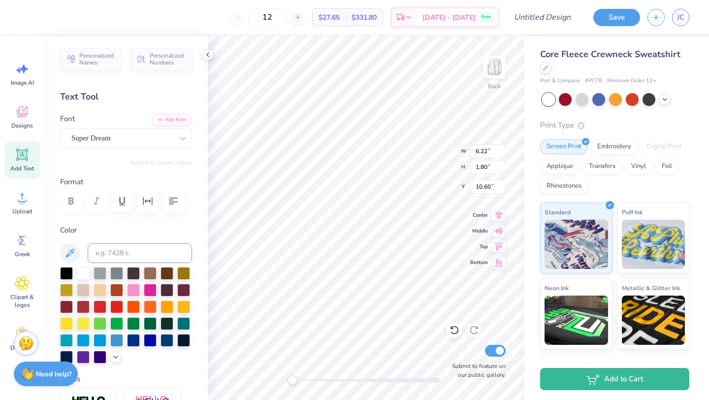
scroll to position [0, 0]
type textarea "GTOWN PRIDE AND SPIRIT"
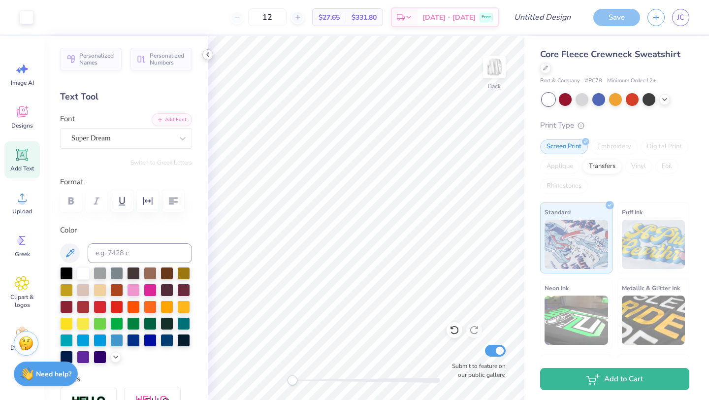
click at [204, 56] on icon at bounding box center [208, 55] width 8 height 8
click at [117, 305] on div at bounding box center [116, 305] width 13 height 13
click at [182, 140] on icon at bounding box center [183, 138] width 10 height 10
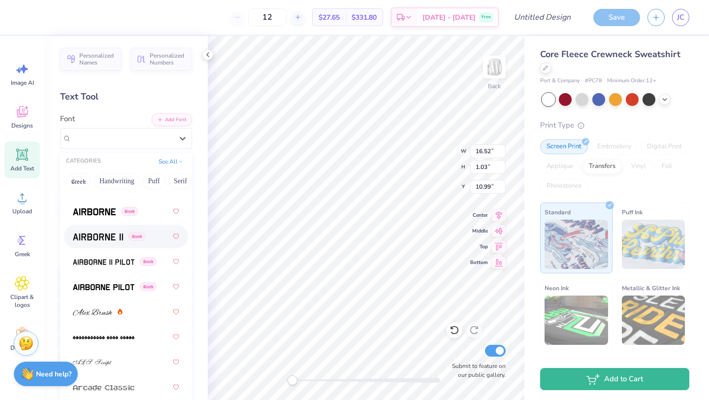
scroll to position [235, 0]
click at [128, 211] on span "Greek" at bounding box center [129, 210] width 17 height 9
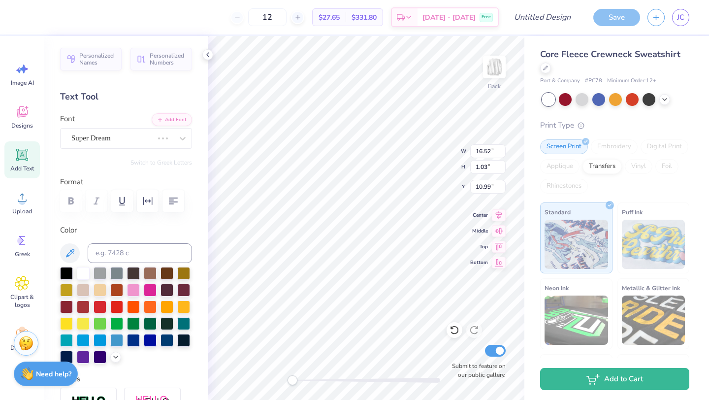
scroll to position [0, 4]
click at [176, 146] on div at bounding box center [183, 139] width 18 height 18
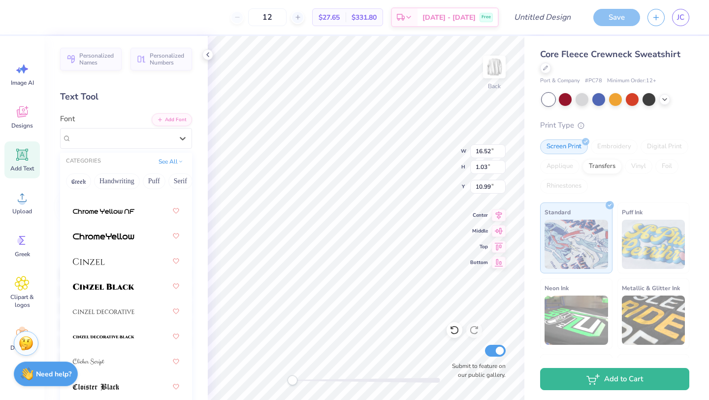
scroll to position [1637, 0]
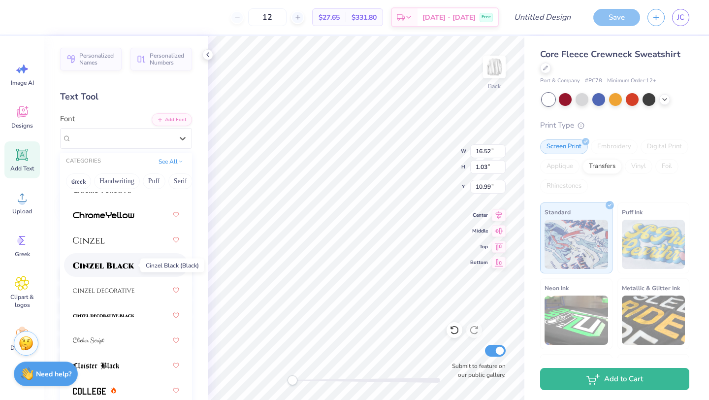
click at [122, 265] on img at bounding box center [104, 265] width 62 height 7
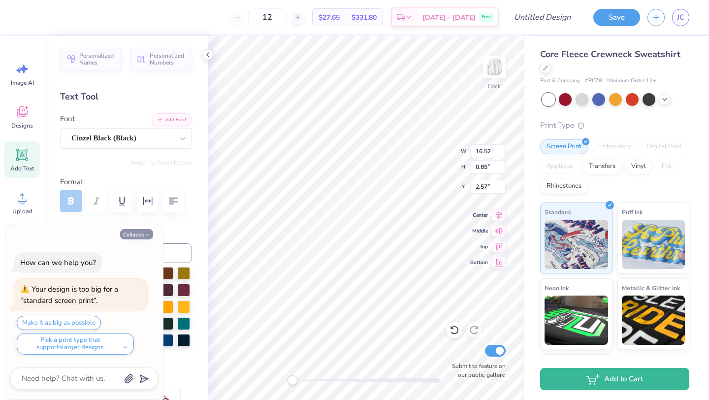
click at [141, 234] on button "Collapse" at bounding box center [136, 234] width 33 height 10
type textarea "x"
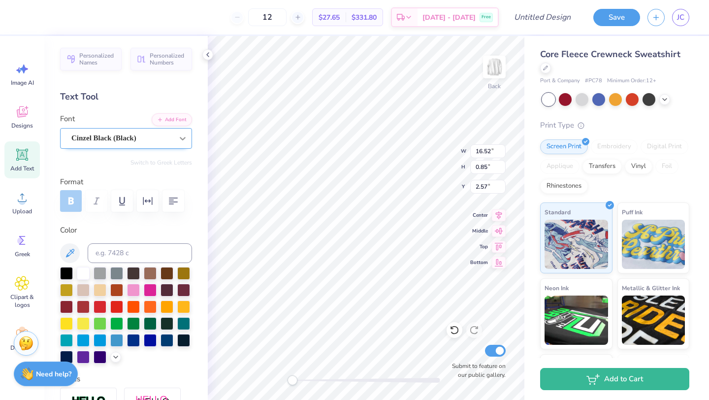
click at [180, 139] on icon at bounding box center [183, 138] width 10 height 10
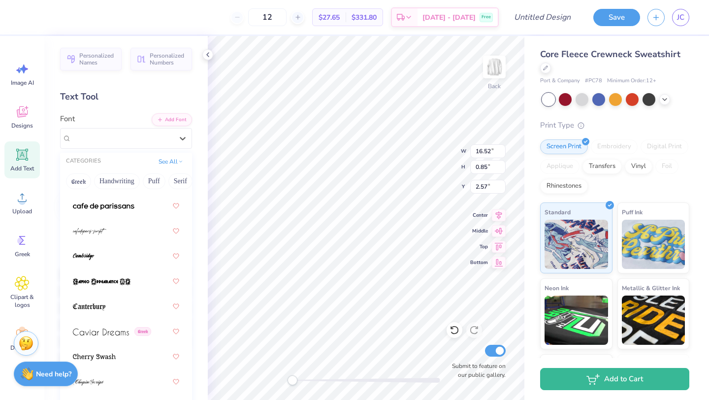
scroll to position [1722, 0]
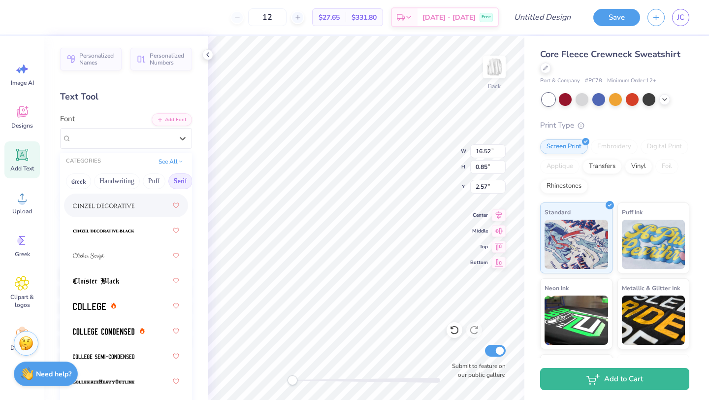
click at [176, 180] on button "Serif" at bounding box center [180, 181] width 24 height 16
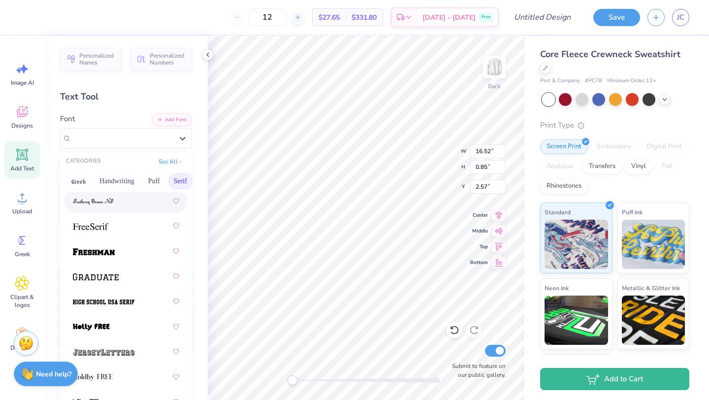
scroll to position [1190, 0]
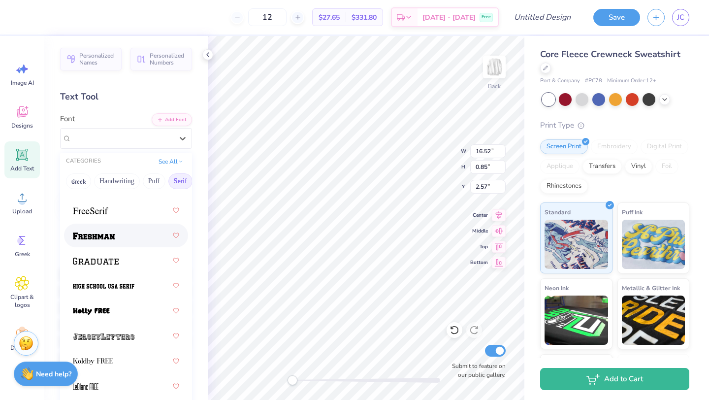
click at [129, 245] on div at bounding box center [126, 236] width 124 height 24
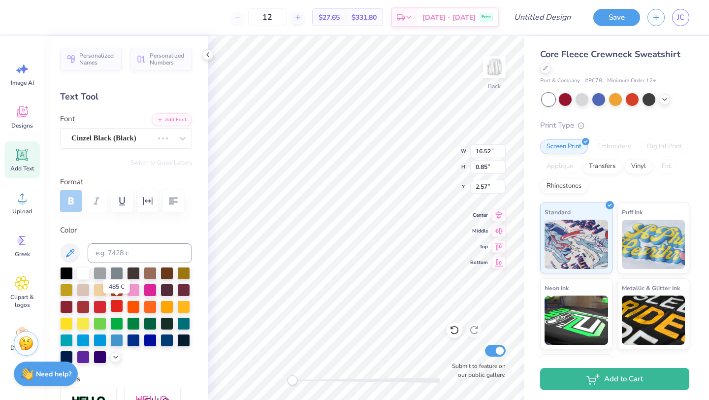
click at [120, 306] on div at bounding box center [116, 305] width 13 height 13
click at [36, 159] on div "Add Text" at bounding box center [21, 159] width 35 height 37
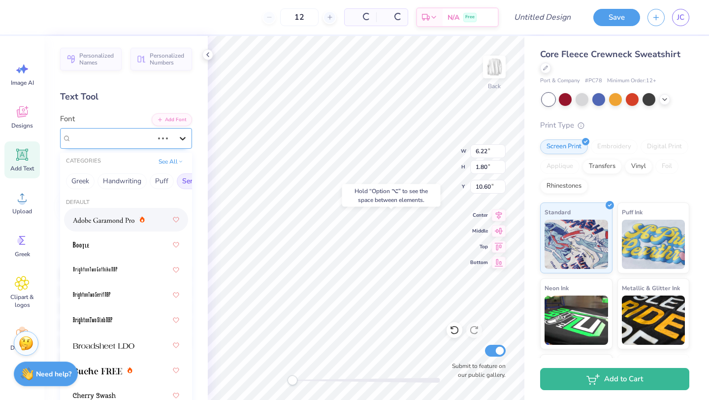
click at [178, 136] on icon at bounding box center [183, 138] width 10 height 10
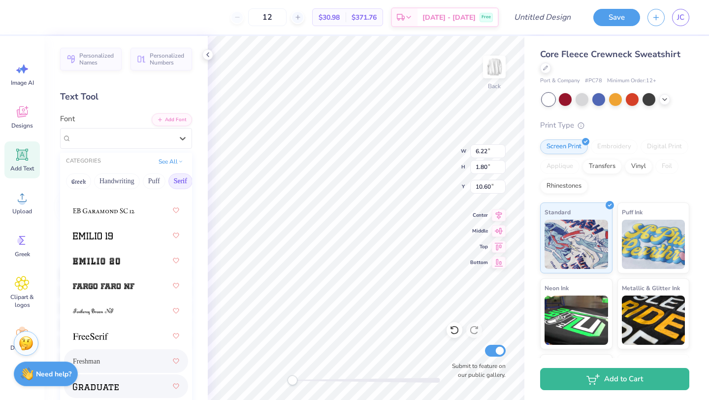
scroll to position [1062, 0]
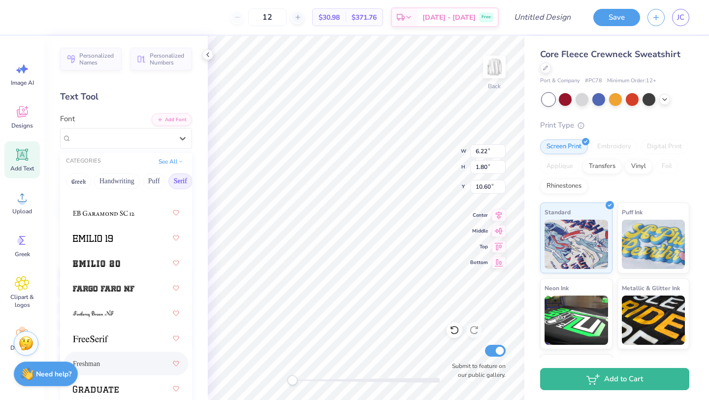
click at [98, 361] on span "Freshman" at bounding box center [86, 363] width 27 height 10
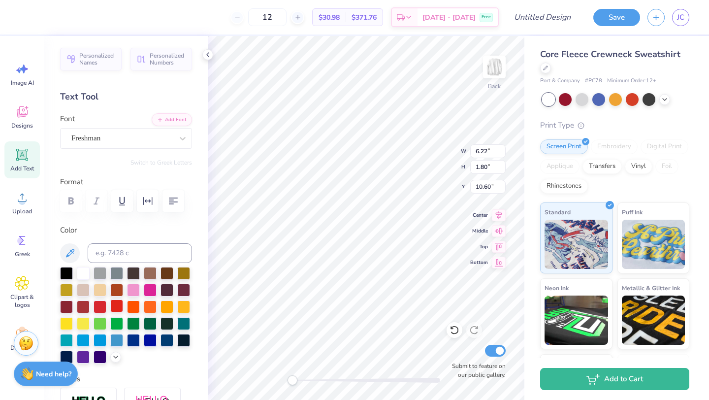
click at [116, 305] on div at bounding box center [116, 305] width 13 height 13
type textarea "T"
type textarea "Germantown"
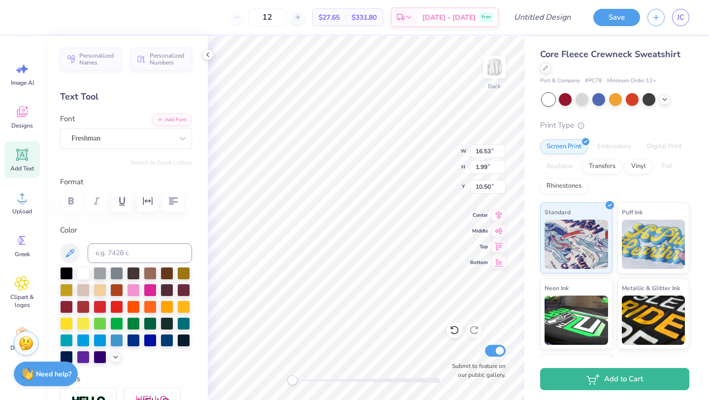
type input "12.75"
type input "0.74"
type input "2.96"
type input "13.54"
type input "1.63"
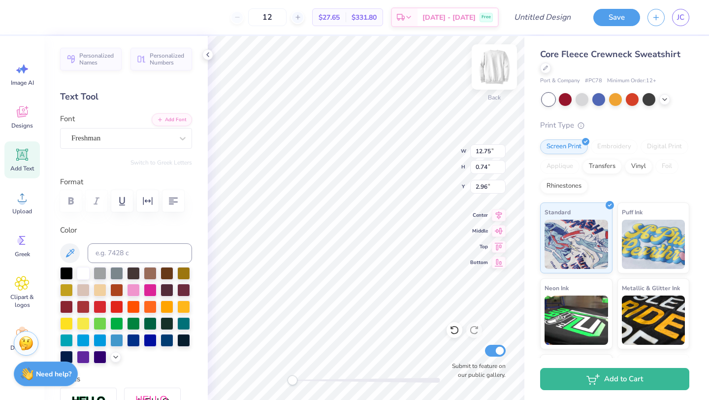
type input "4.64"
click at [24, 80] on span "Image AI" at bounding box center [22, 83] width 23 height 8
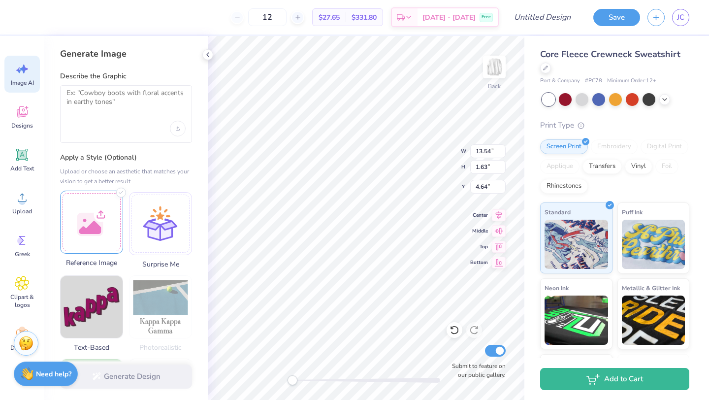
click at [108, 219] on div at bounding box center [91, 222] width 63 height 63
click at [102, 97] on textarea at bounding box center [125, 101] width 119 height 25
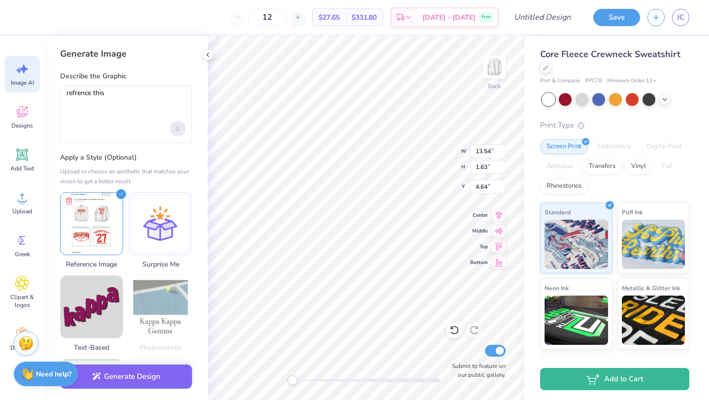
click at [175, 132] on div "Upload image" at bounding box center [178, 129] width 16 height 16
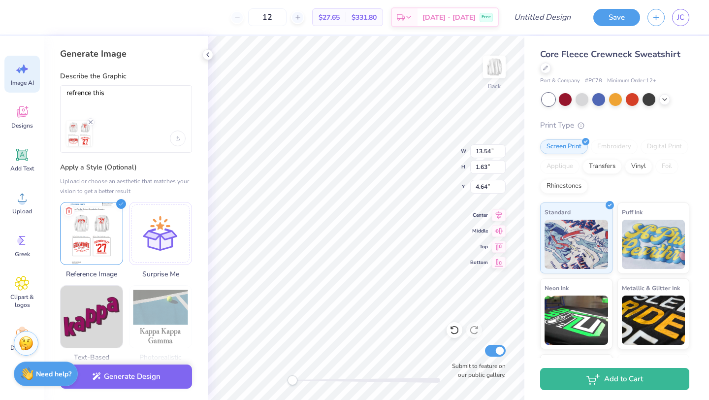
click at [156, 86] on div "refrence this" at bounding box center [126, 118] width 132 height 67
click at [151, 95] on textarea "refrence this" at bounding box center [125, 101] width 119 height 25
type textarea "refrence this dont change anything"
click at [105, 394] on div "Generate Design" at bounding box center [125, 377] width 163 height 48
click at [106, 387] on div "Generate Design" at bounding box center [125, 377] width 163 height 48
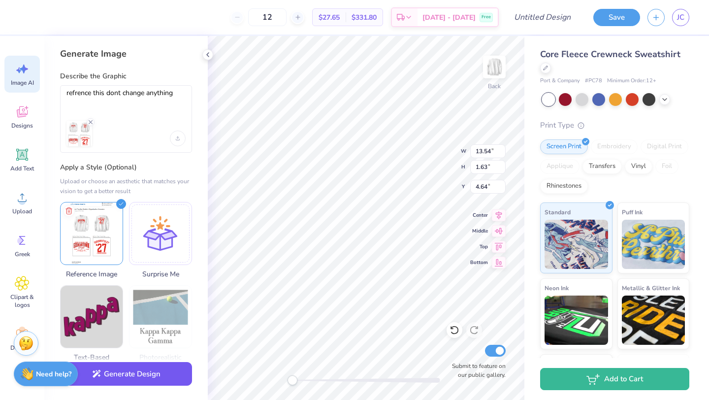
click at [110, 380] on button "Generate Design" at bounding box center [126, 374] width 132 height 24
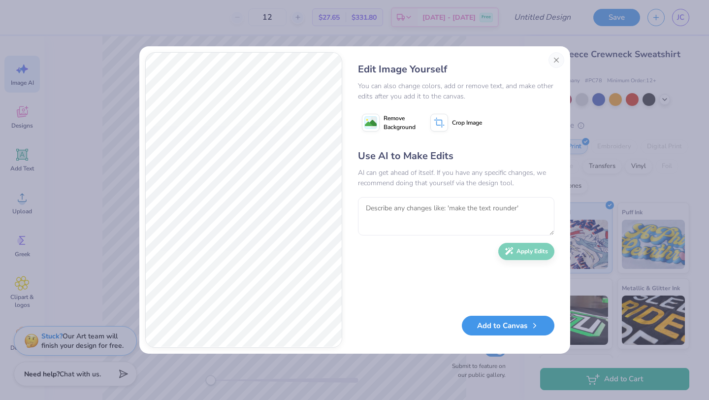
click at [509, 325] on button "Add to Canvas" at bounding box center [508, 326] width 93 height 20
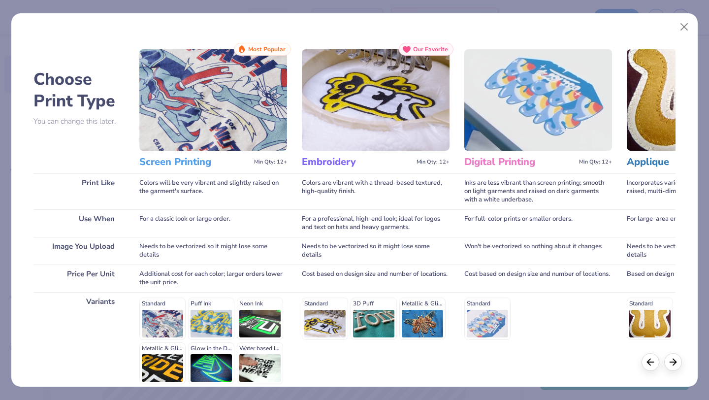
click at [356, 122] on img at bounding box center [376, 99] width 148 height 101
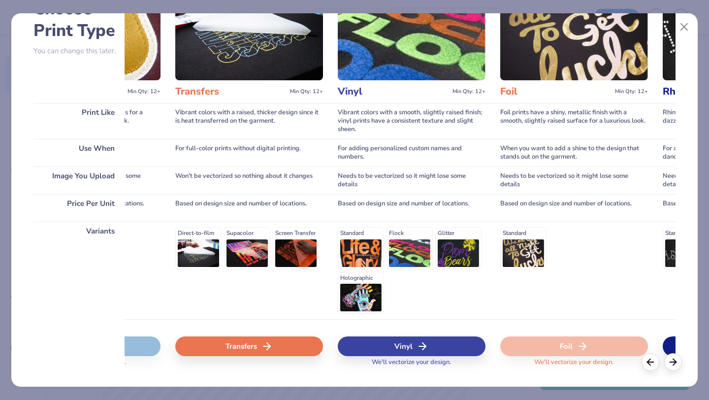
scroll to position [0, 614]
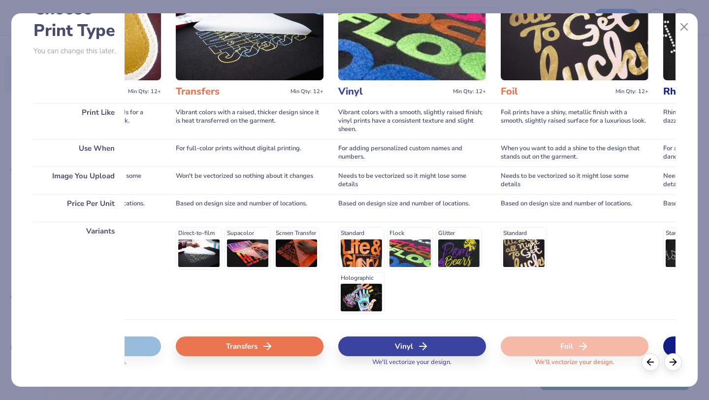
click at [268, 345] on icon at bounding box center [267, 346] width 12 height 12
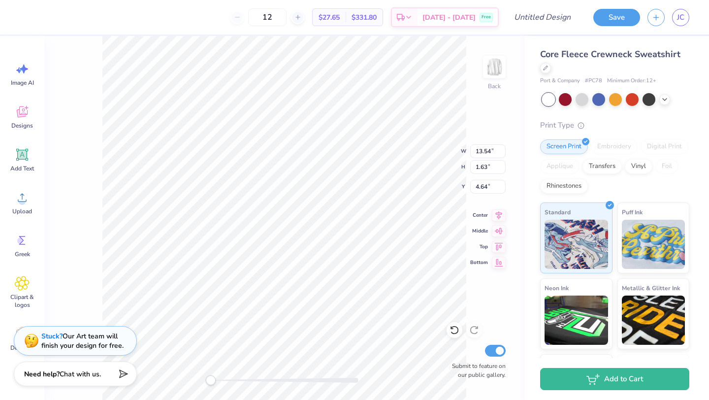
scroll to position [0, 0]
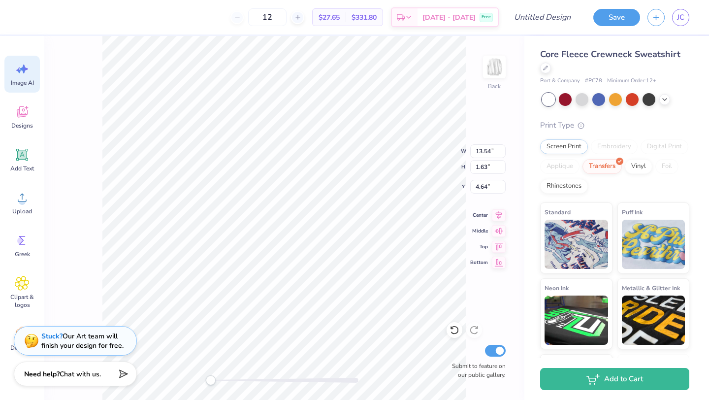
click at [27, 83] on span "Image AI" at bounding box center [22, 83] width 23 height 8
type input "12.92"
type input "19.00"
type input "2.00"
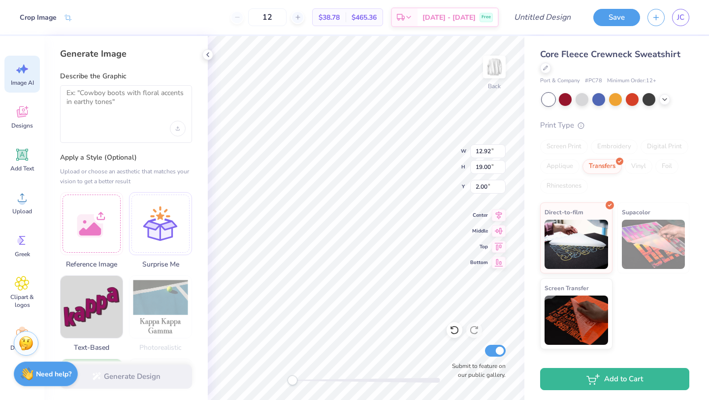
type input "13.54"
type input "1.63"
type input "4.65"
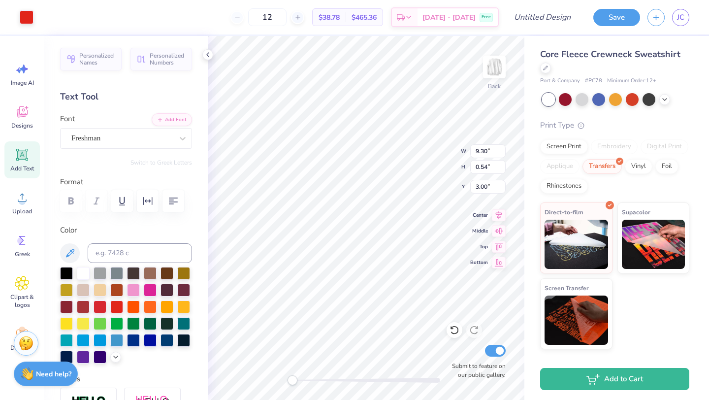
type input "9.30"
type input "0.54"
type input "3.00"
type input "8.10"
click at [173, 121] on button "Add Font" at bounding box center [172, 118] width 40 height 13
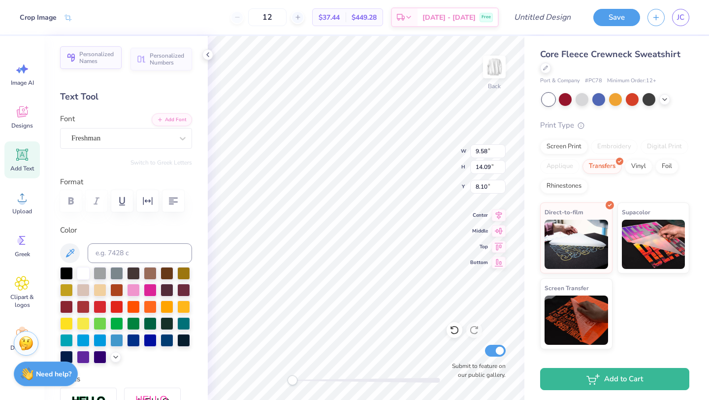
click at [111, 66] on button "Personalized Names" at bounding box center [91, 57] width 62 height 23
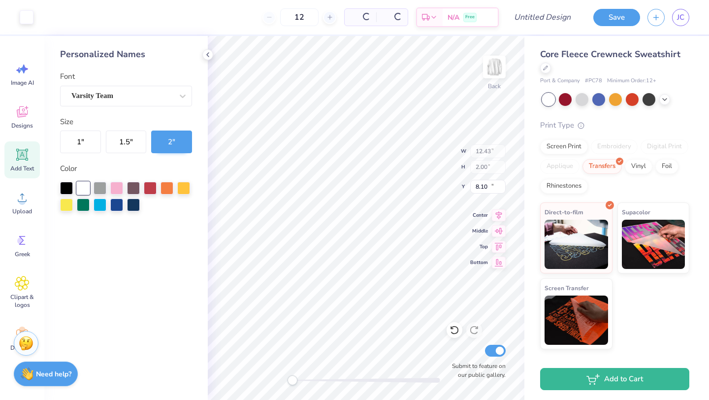
type input "12.43"
type input "2.00"
type input "10.50"
click at [207, 56] on icon at bounding box center [208, 55] width 8 height 8
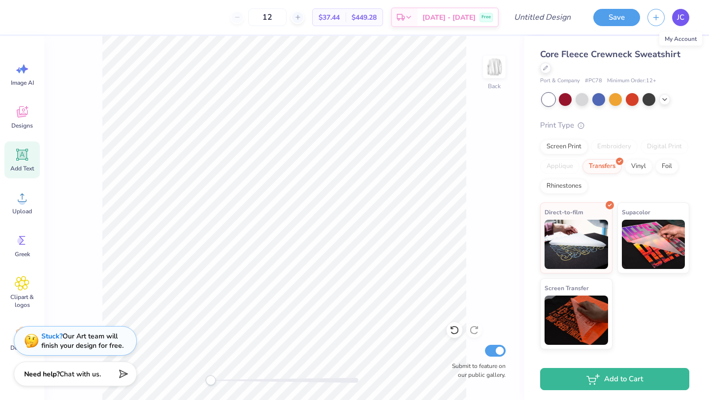
click at [688, 15] on link "JC" at bounding box center [680, 17] width 17 height 17
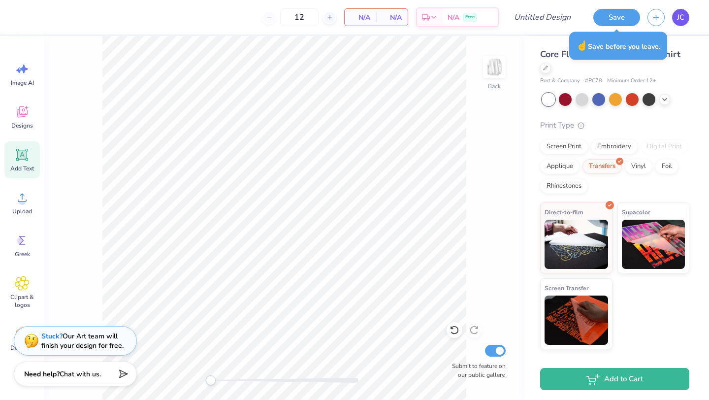
click at [685, 12] on link "JC" at bounding box center [680, 17] width 17 height 17
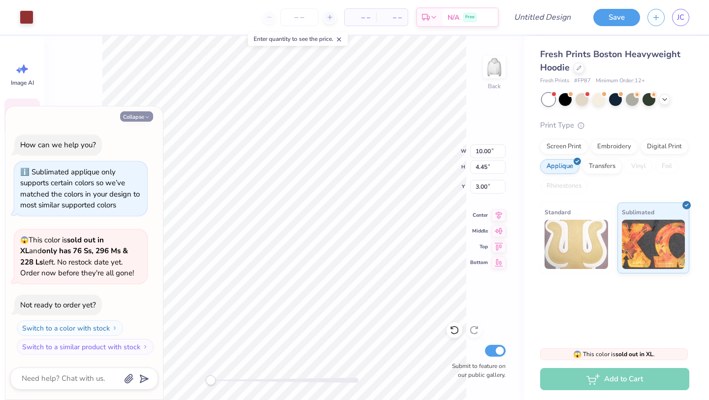
click at [146, 116] on icon "button" at bounding box center [147, 117] width 6 height 6
type textarea "x"
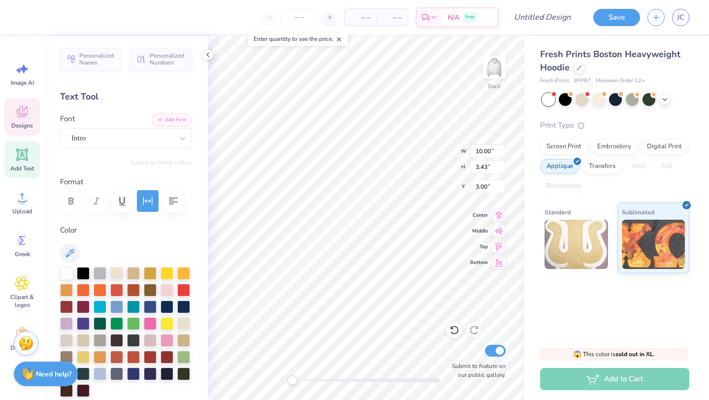
type textarea "1876"
click at [210, 56] on icon at bounding box center [208, 55] width 8 height 8
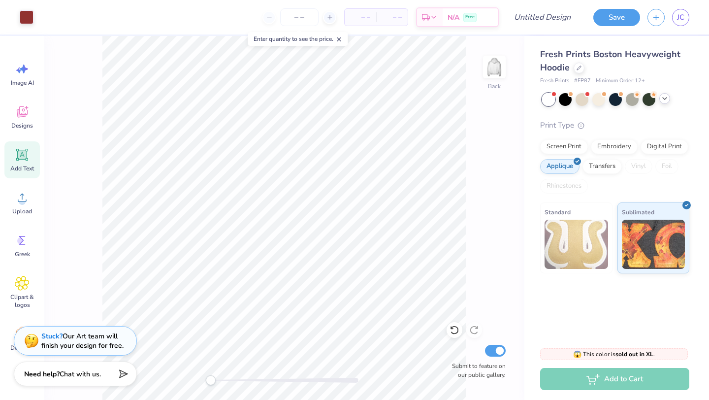
click at [663, 98] on icon at bounding box center [665, 99] width 8 height 8
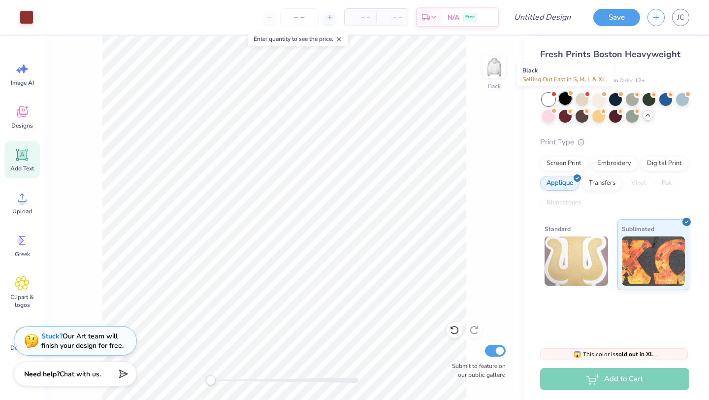
click at [565, 103] on div at bounding box center [565, 98] width 13 height 13
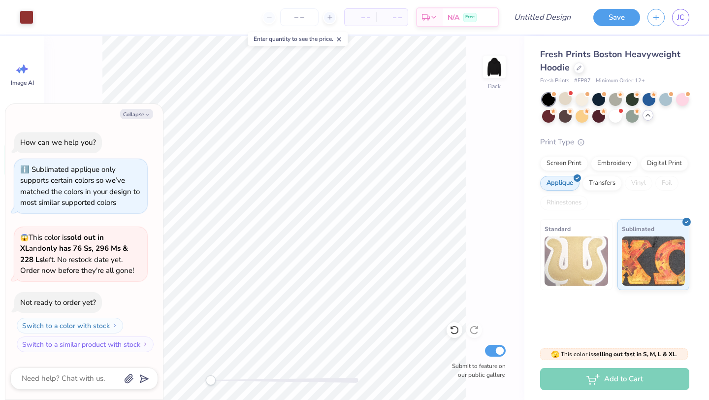
scroll to position [126, 0]
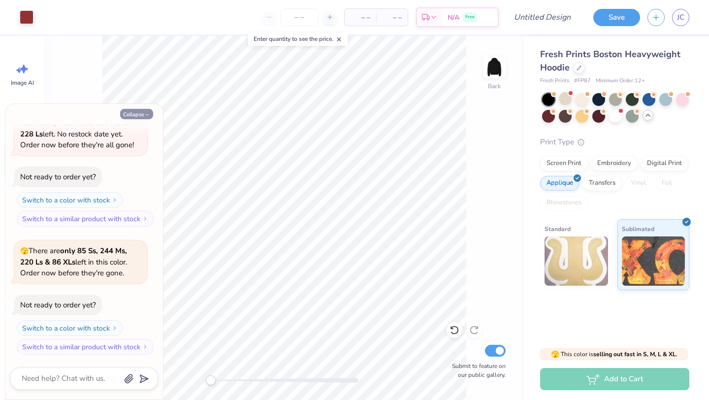
click at [141, 114] on button "Collapse" at bounding box center [136, 114] width 33 height 10
type textarea "x"
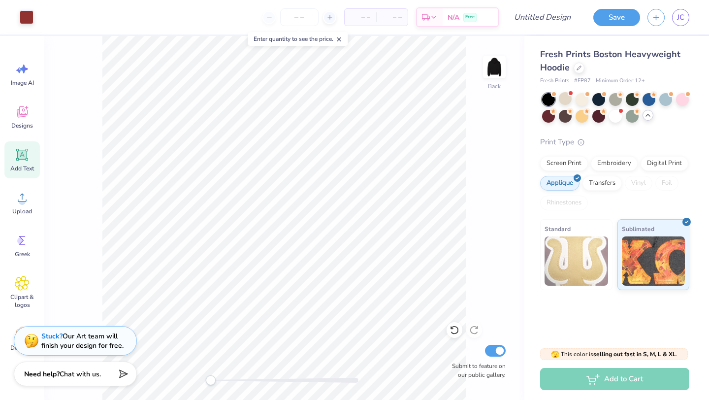
click at [307, 26] on div "– – Per Item – – Total Est. Delivery N/A Free" at bounding box center [270, 17] width 458 height 34
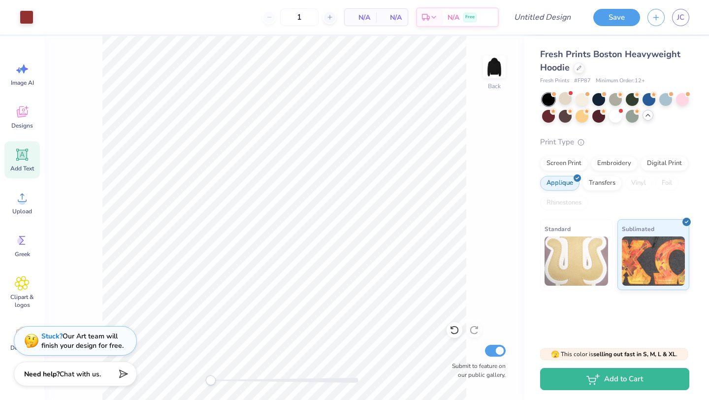
type input "12"
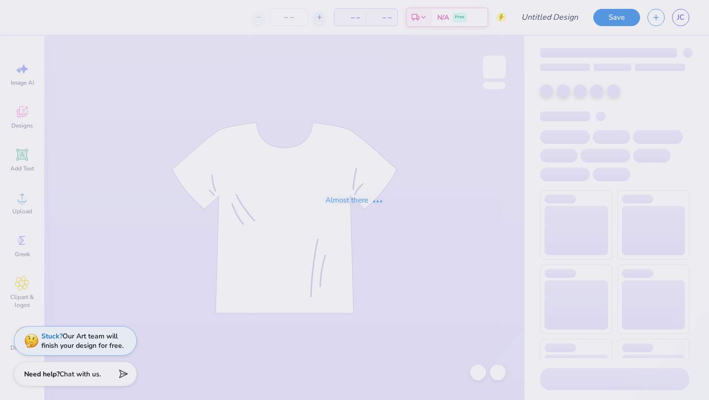
type input "Parent Teacher Student Organization Sweaters"
type input "2"
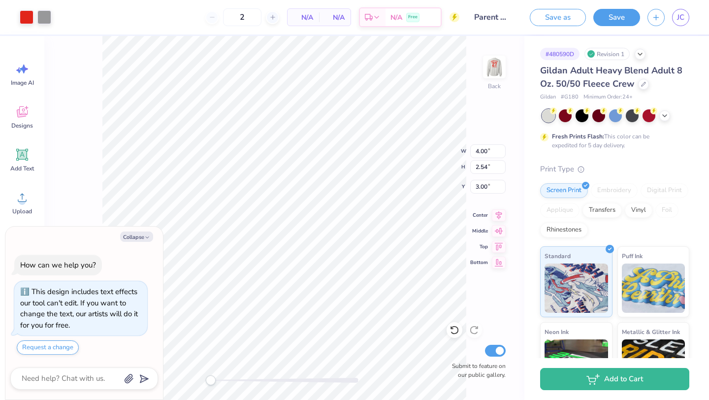
type textarea "x"
type input "6.94"
type input "4.41"
type input "5.21"
type textarea "x"
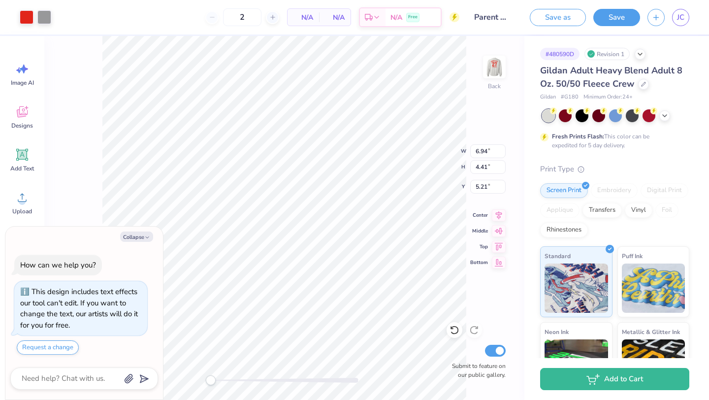
type input "10.55"
type input "6.70"
type input "6.35"
type textarea "x"
type input "14.17"
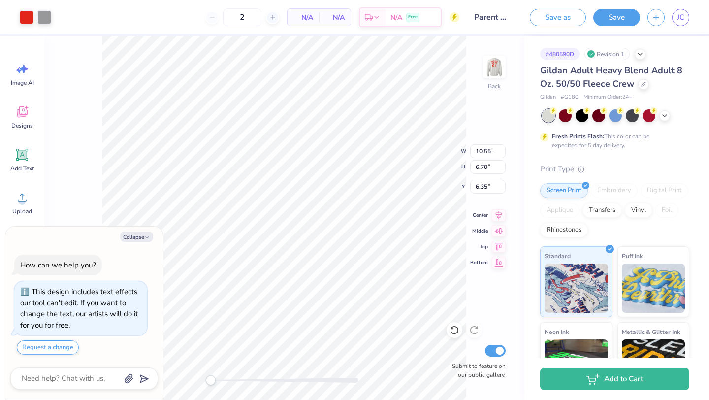
type input "9.00"
type input "3.84"
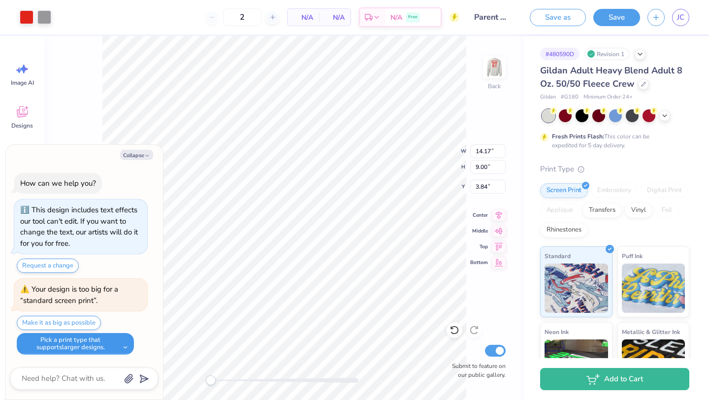
click at [119, 338] on button "Pick a print type that supports larger designs." at bounding box center [75, 344] width 117 height 22
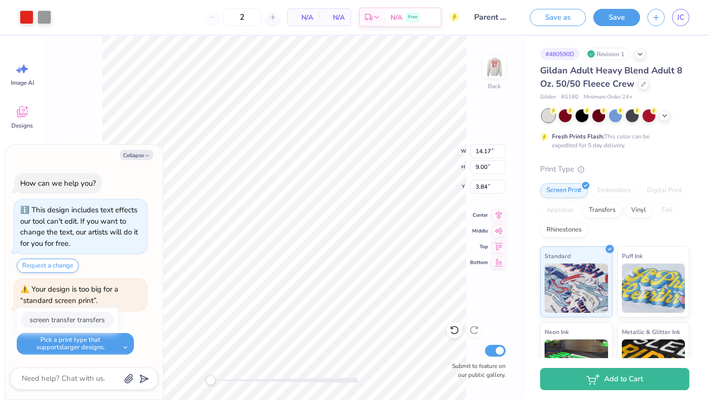
click at [101, 318] on button "screen transfer transfers" at bounding box center [67, 320] width 93 height 16
type textarea "x"
type input "15.04"
type input "9.56"
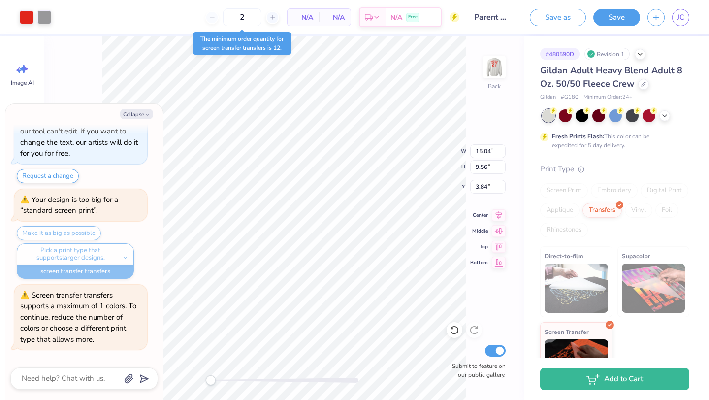
scroll to position [35, 0]
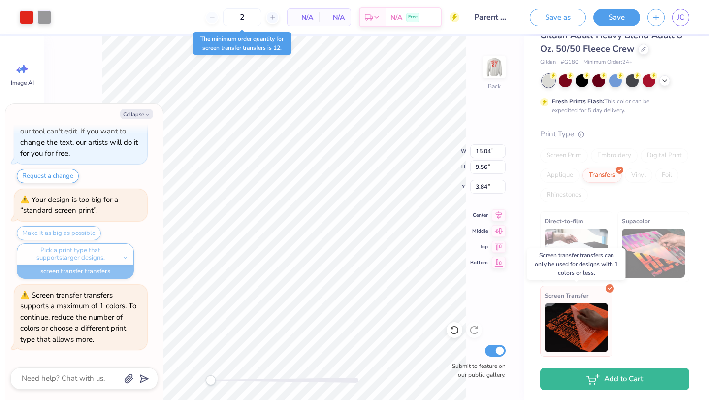
click at [565, 330] on img at bounding box center [577, 327] width 64 height 49
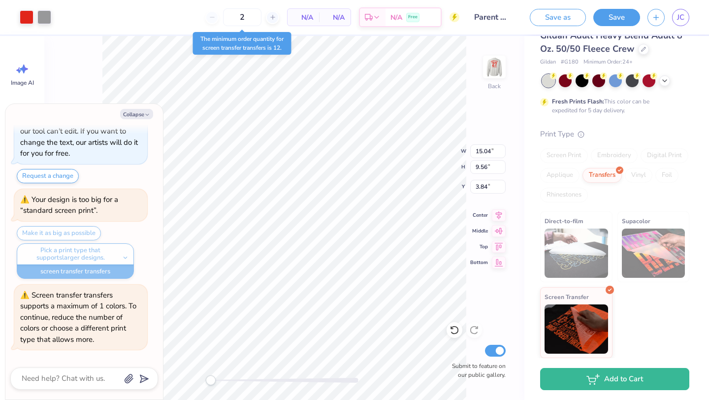
scroll to position [0, 0]
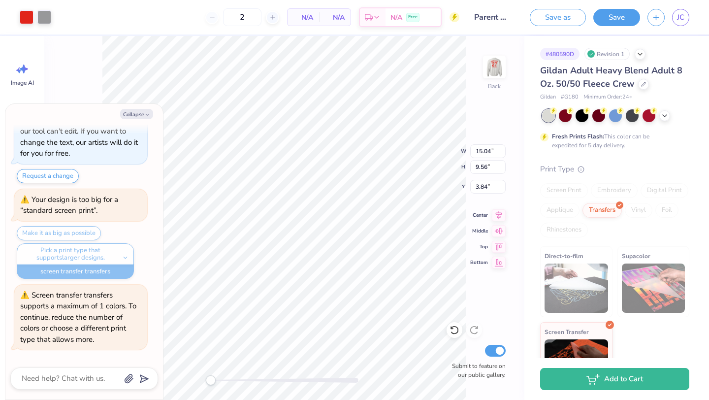
click at [619, 190] on div "Embroidery" at bounding box center [614, 190] width 47 height 15
type textarea "x"
type input "1.29"
type input "3.74"
type input "5.05"
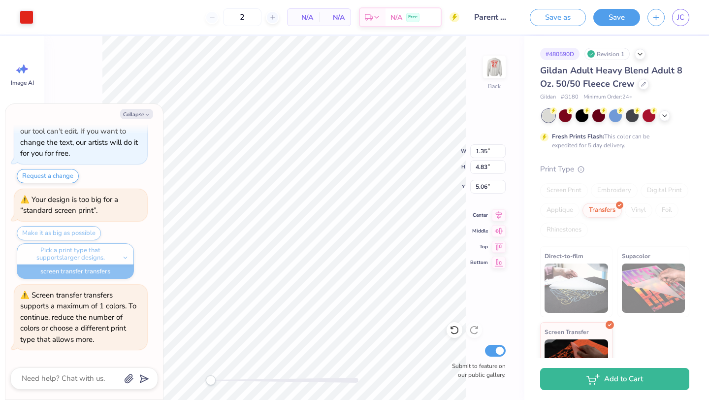
type textarea "x"
type input "1.90"
type input "3.94"
type input "5.05"
type textarea "x"
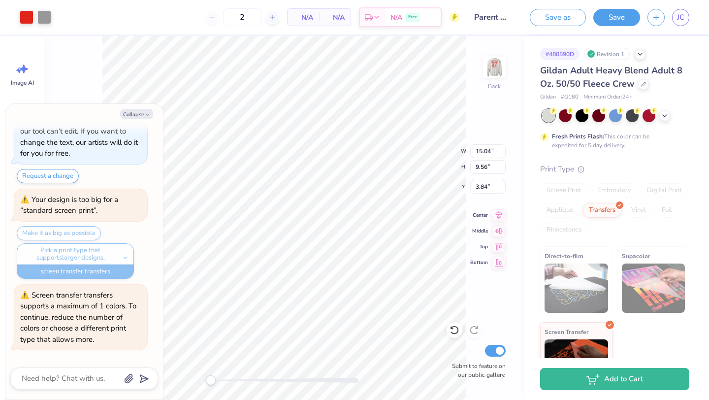
type input "14.07"
type input "9.20"
type input "4.20"
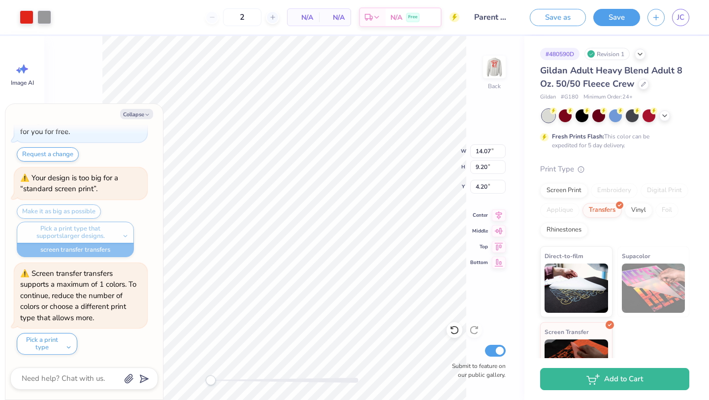
type textarea "x"
type input "13.00"
type input "8.54"
type input "4.85"
type textarea "x"
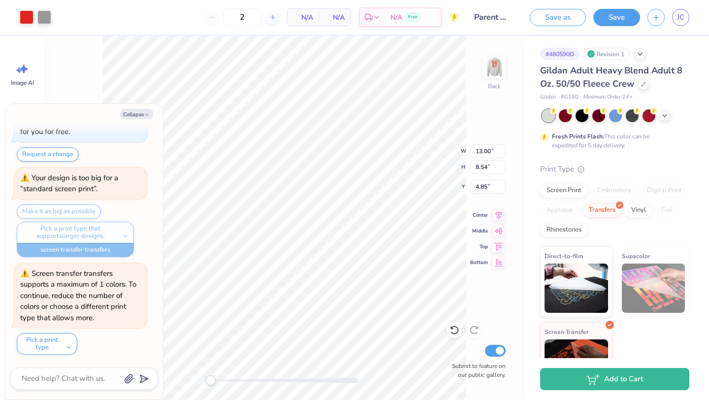
type input "6.86"
click at [601, 193] on div "Embroidery" at bounding box center [614, 190] width 47 height 15
type textarea "x"
type input "0.94"
type input "4.07"
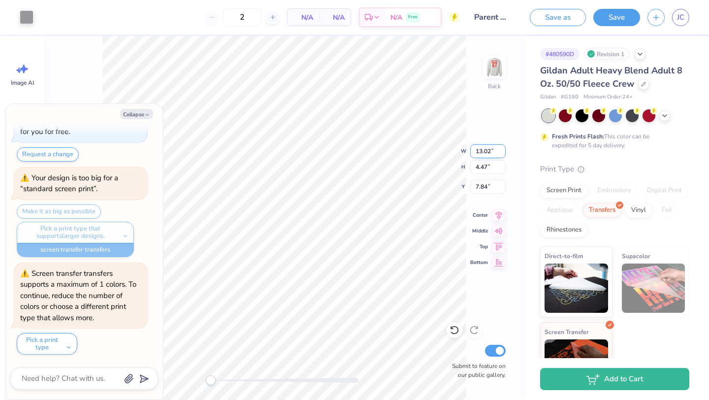
type input "7.99"
click at [455, 327] on icon at bounding box center [454, 330] width 8 height 9
type textarea "x"
type input "11.32"
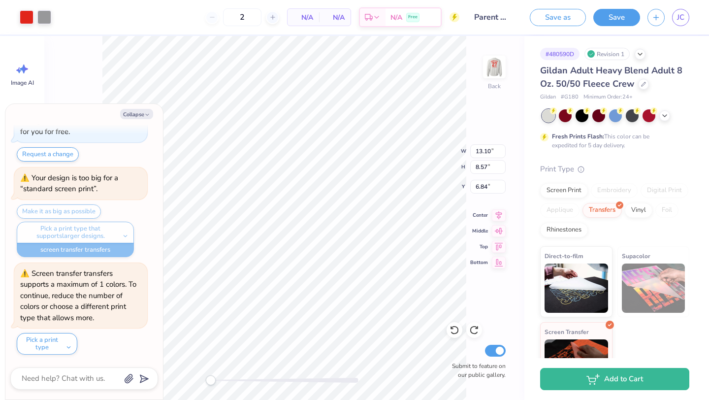
type input "7.45"
type input "7.95"
type textarea "x"
type input "4.43"
type textarea "x"
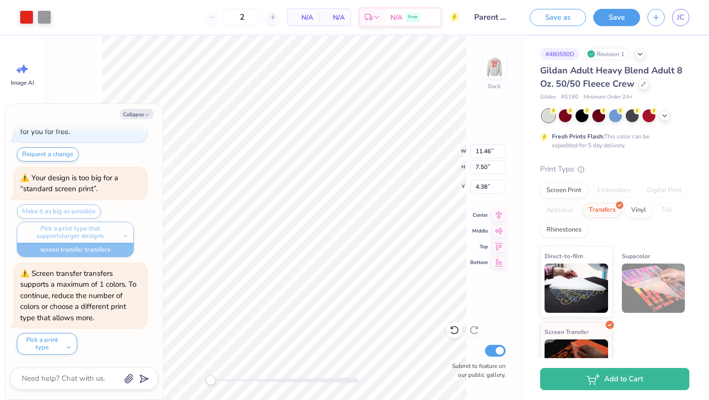
type input "6.95"
type input "4.61"
type input "7.26"
click at [453, 331] on icon at bounding box center [455, 330] width 10 height 10
type textarea "x"
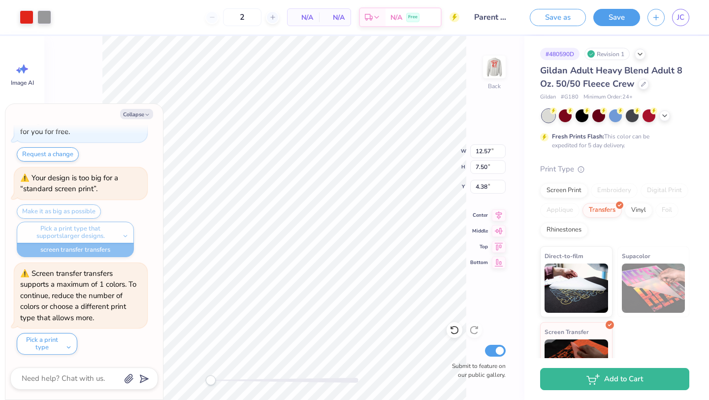
type input "1.07"
type textarea "x"
click at [606, 190] on div "Embroidery" at bounding box center [614, 190] width 47 height 15
click at [62, 382] on textarea at bounding box center [71, 378] width 100 height 13
type textarea "w"
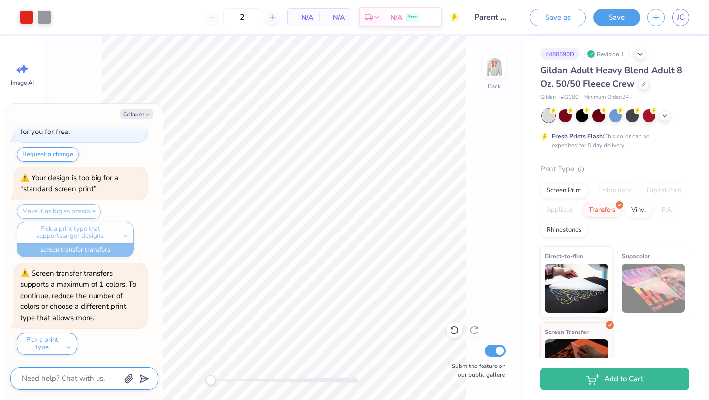
type textarea "x"
type textarea "wh"
type textarea "x"
type textarea "why"
type textarea "x"
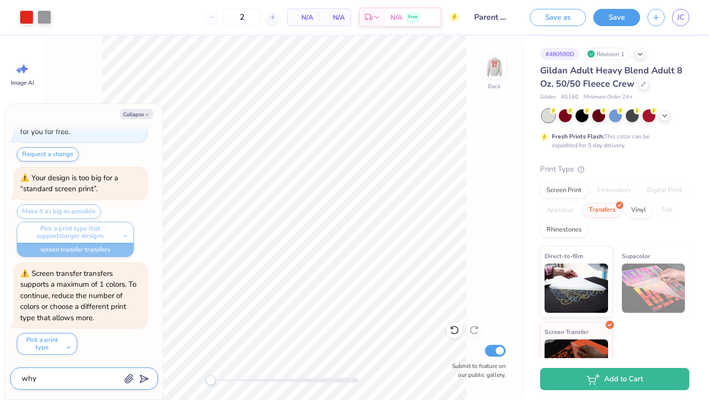
type textarea "why"
type textarea "x"
type textarea "why c"
type textarea "x"
type textarea "why ca"
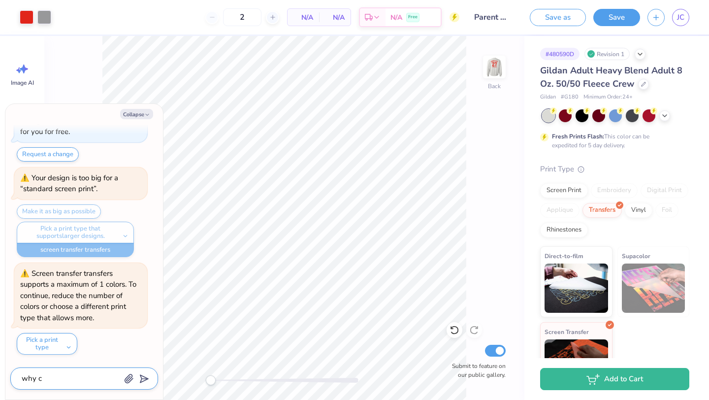
type textarea "x"
type textarea "why can"
type textarea "x"
type textarea "why cant"
type textarea "x"
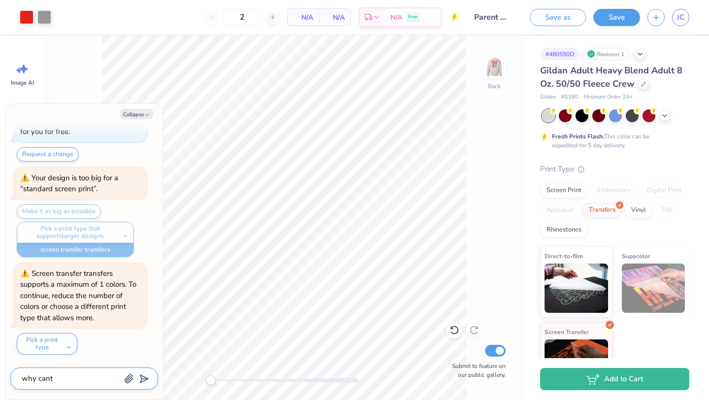
type textarea "why cant"
type textarea "x"
type textarea "why cant i"
type textarea "x"
type textarea "why cant i"
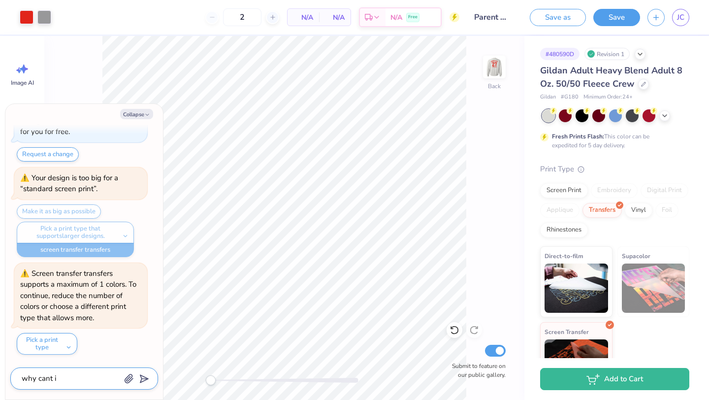
type textarea "x"
type textarea "why cant i g"
type textarea "x"
type textarea "why cant i ge"
type textarea "x"
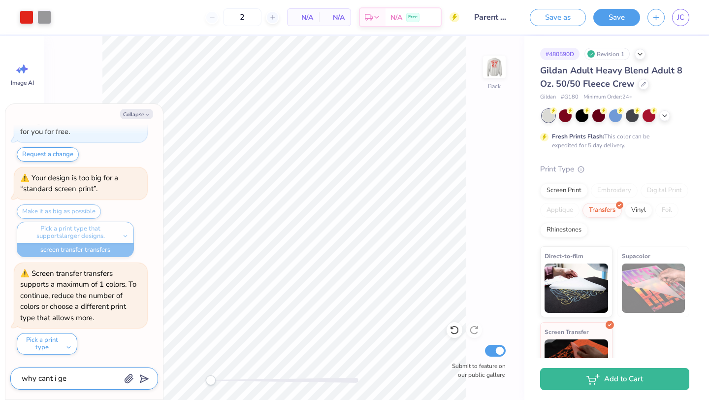
type textarea "why cant i get"
type textarea "x"
type textarea "why cant i get"
type textarea "x"
type textarea "why cant i get e"
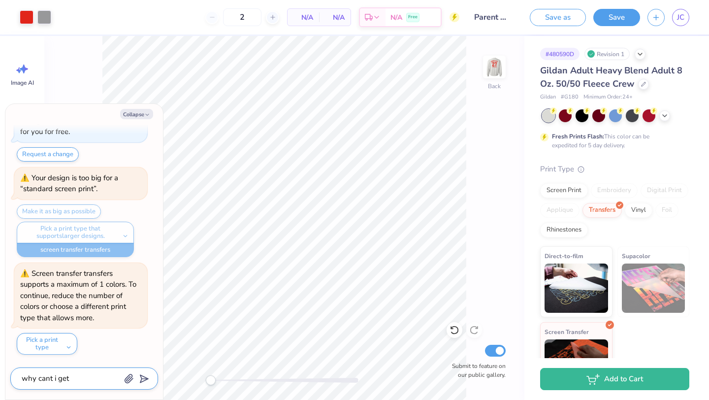
type textarea "x"
type textarea "why cant i get em"
type textarea "x"
type textarea "why cant i get emb"
type textarea "x"
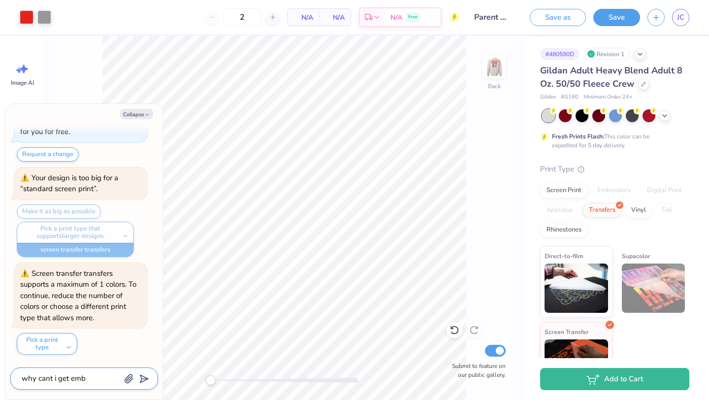
type textarea "why cant i get embr"
type textarea "x"
type textarea "why cant i get embro"
type textarea "x"
type textarea "why cant i get embroi"
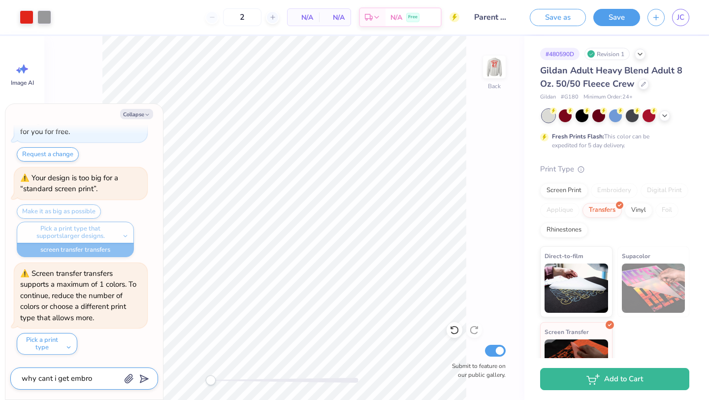
type textarea "x"
type textarea "why cant i get embroid"
type textarea "x"
type textarea "why cant i get embroide"
type textarea "x"
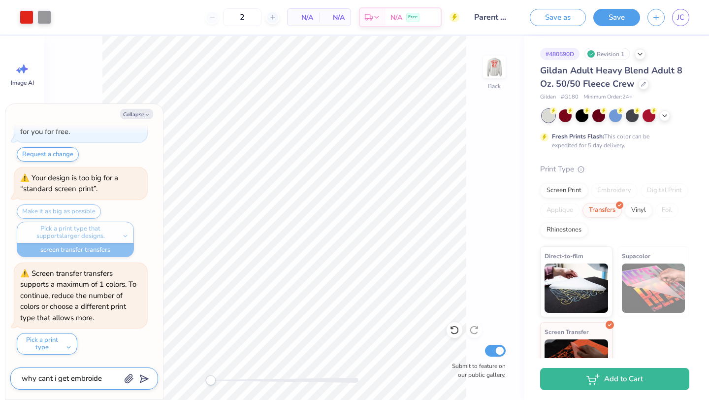
type textarea "why cant i get embroider"
type textarea "x"
type textarea "why cant i get embroidery"
type textarea "x"
type textarea "why cant i get embroidery"
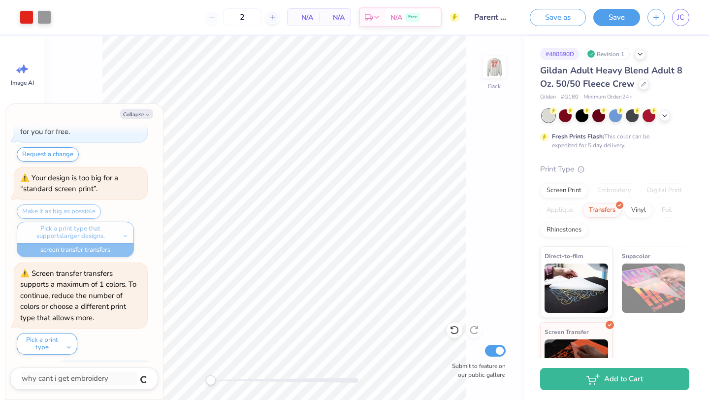
scroll to position [97, 0]
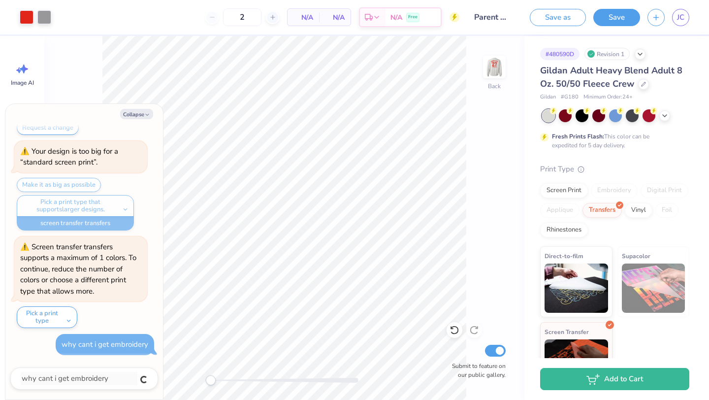
type textarea "x"
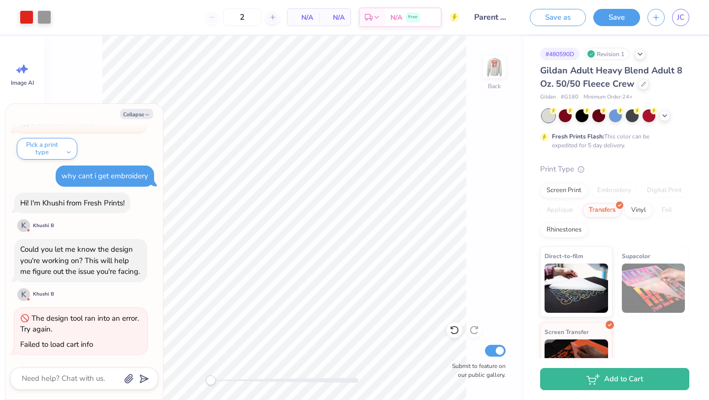
type textarea "x"
